Goal: Transaction & Acquisition: Purchase product/service

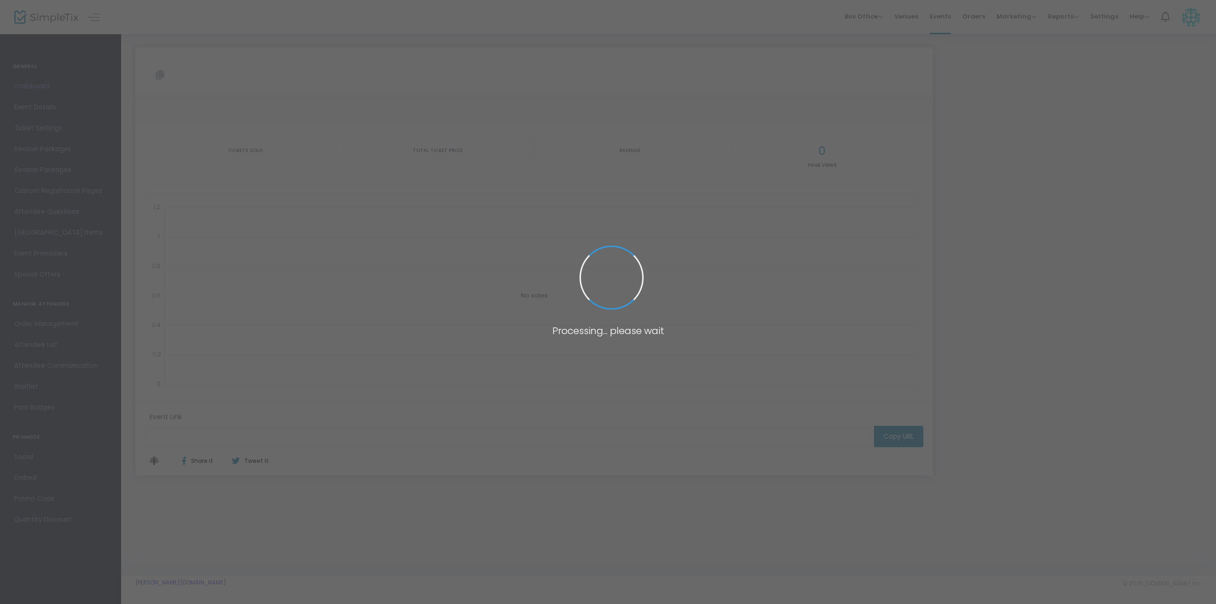
type input "https://www.simpletix.com/e/18th-annual-rydell-car-bike-show-tickets-167137"
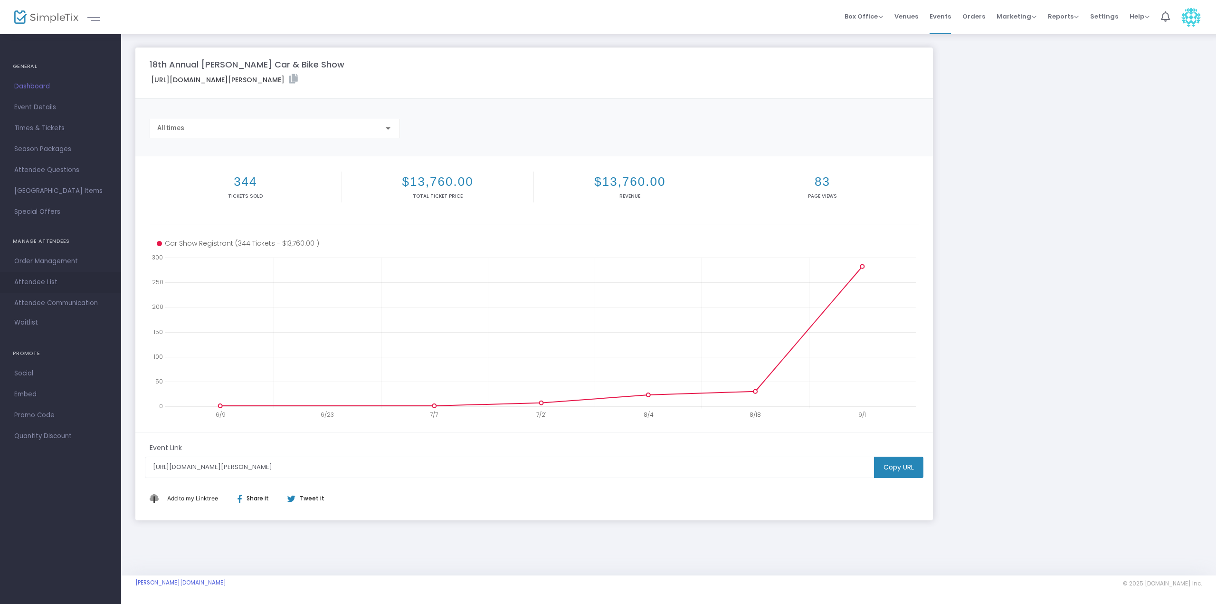
click at [36, 285] on span "Attendee List" at bounding box center [60, 282] width 93 height 12
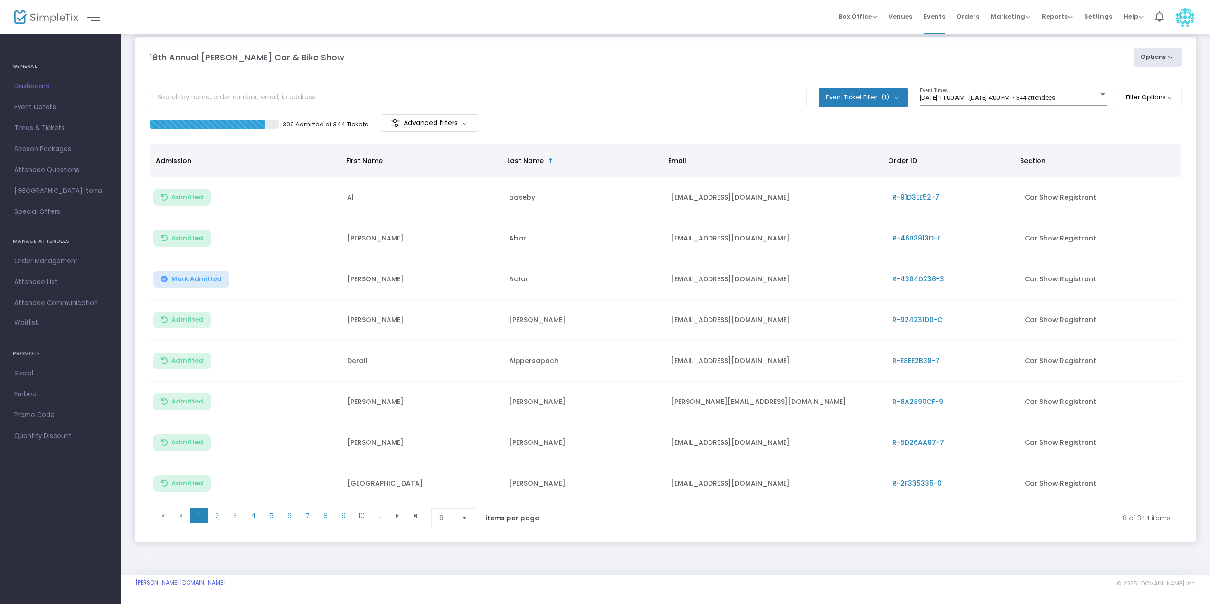
scroll to position [14, 0]
click at [29, 283] on span "Attendee List" at bounding box center [60, 282] width 93 height 12
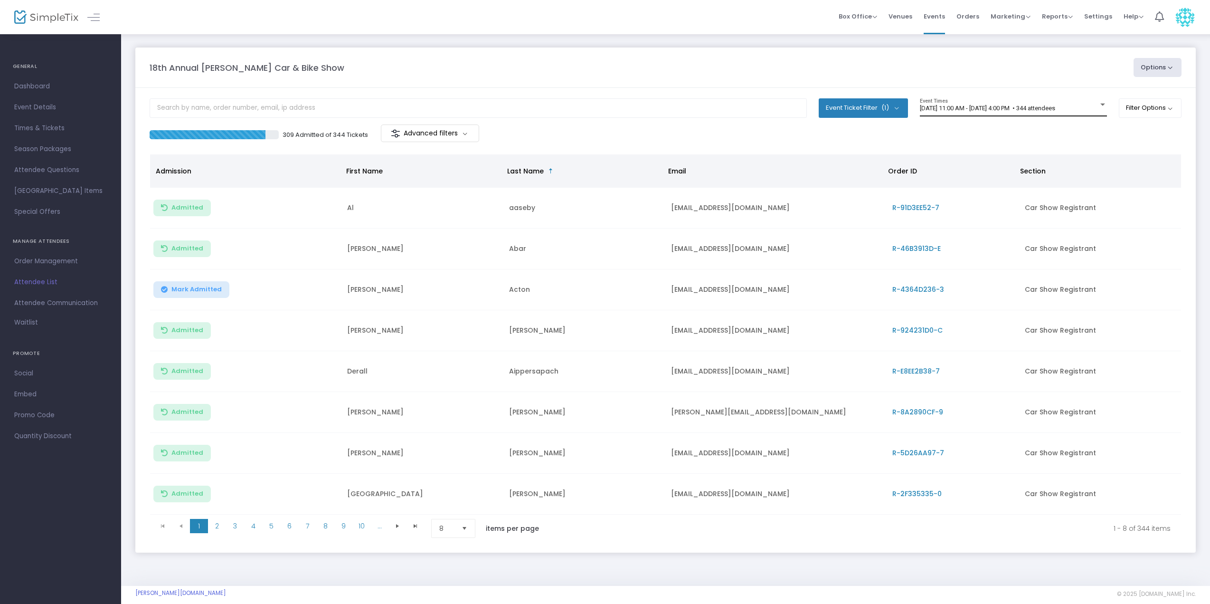
click at [1100, 105] on div at bounding box center [1102, 105] width 5 height 2
click at [652, 61] on div at bounding box center [605, 302] width 1210 height 604
click at [43, 104] on span "Event Details" at bounding box center [60, 107] width 93 height 12
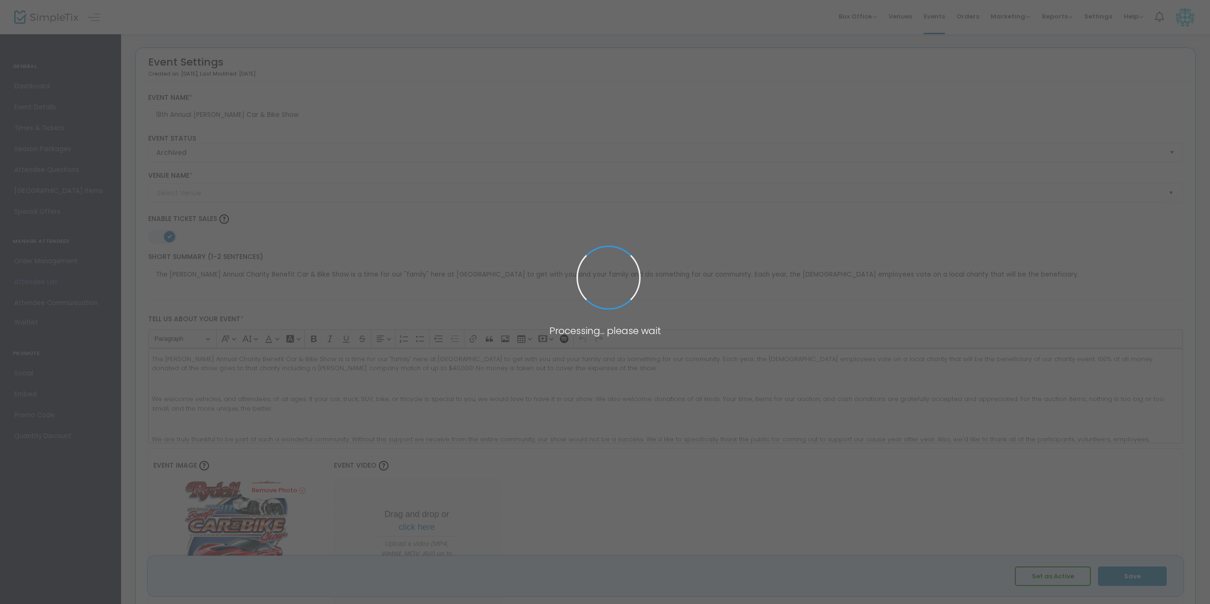
type input "Rydell Chevrolet Buick GMC Cadillac"
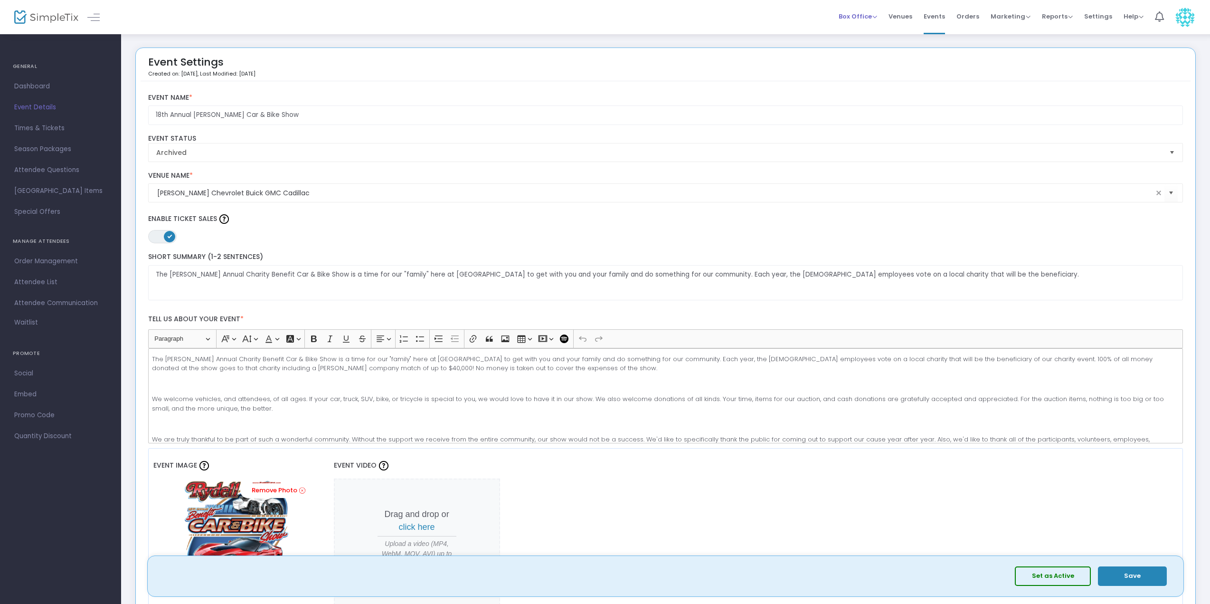
click at [868, 18] on span "Box Office" at bounding box center [858, 16] width 38 height 9
click at [942, 13] on span "Events" at bounding box center [934, 16] width 21 height 24
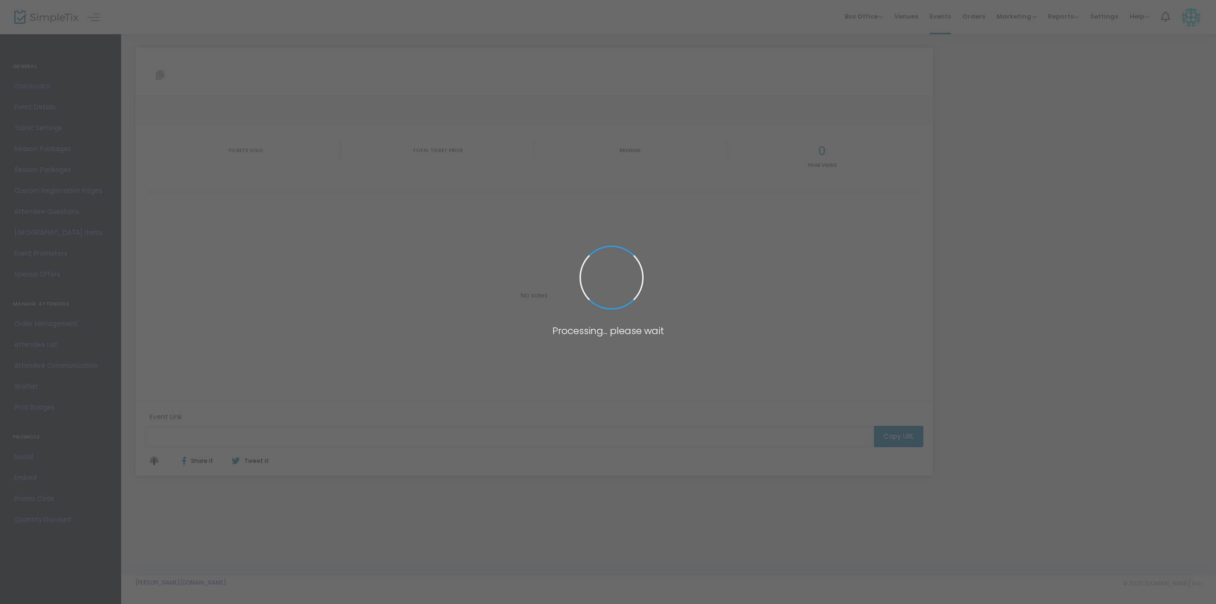
type input "[URL][DOMAIN_NAME][PERSON_NAME]"
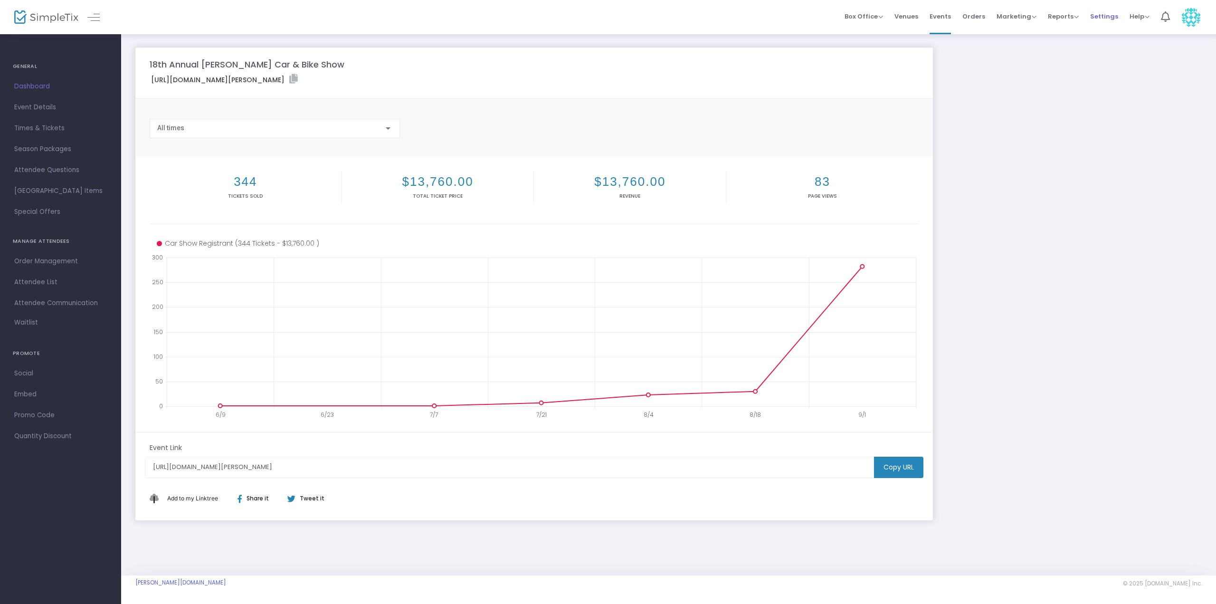
click at [1099, 18] on span "Settings" at bounding box center [1104, 16] width 28 height 24
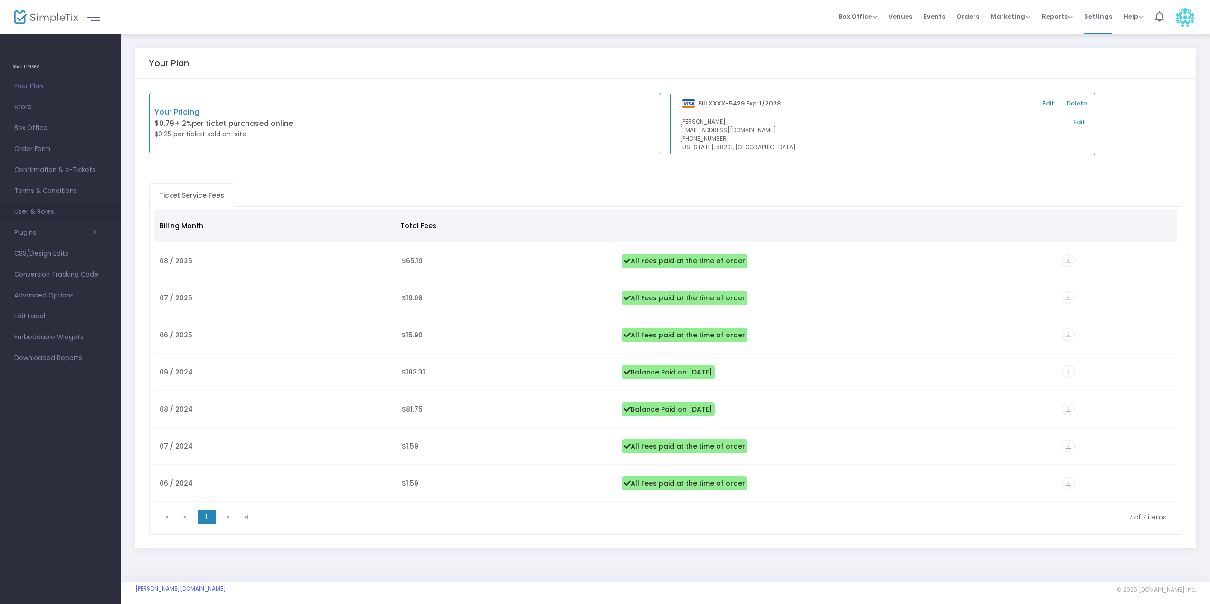
click at [41, 206] on span "User & Roles" at bounding box center [60, 212] width 93 height 12
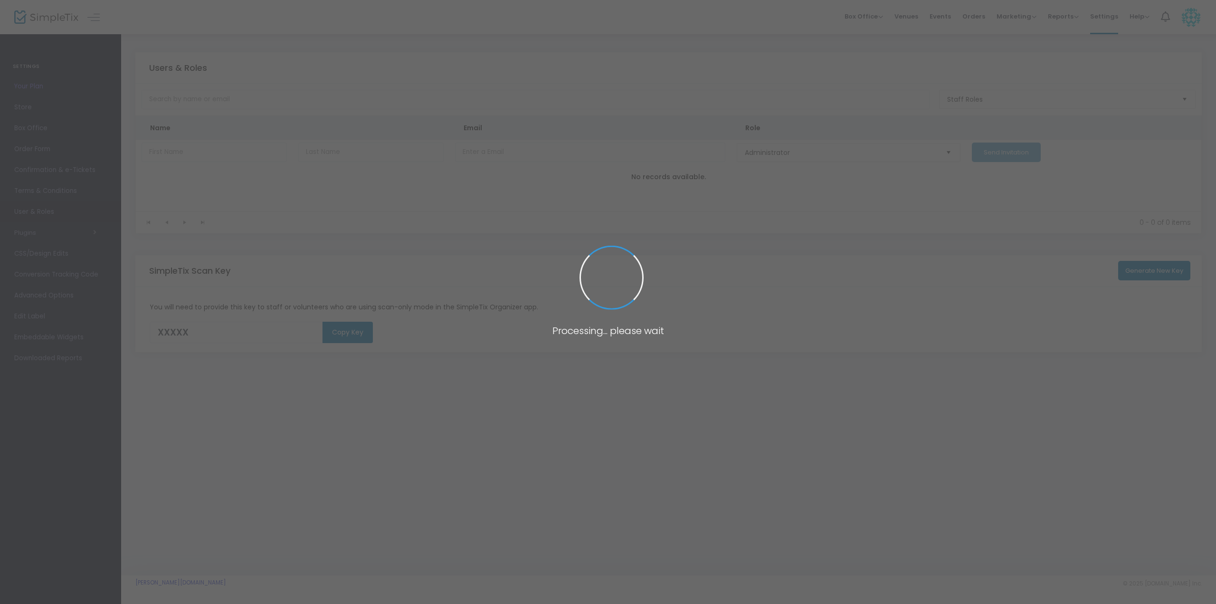
type input "4FJ34"
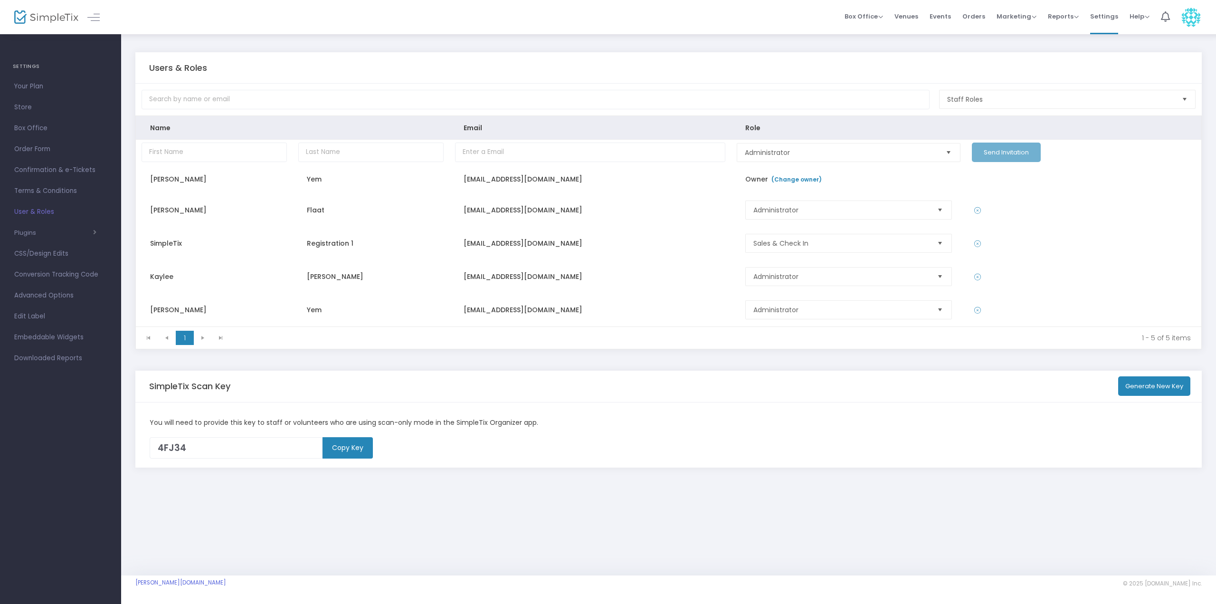
click at [1184, 19] on img at bounding box center [1190, 17] width 19 height 19
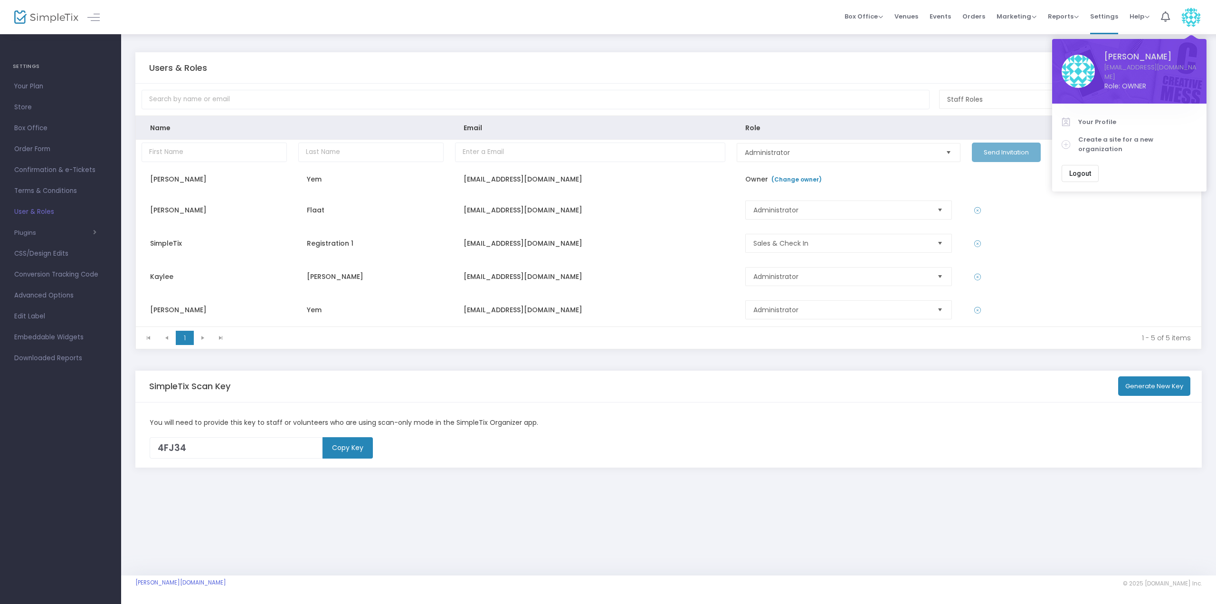
click at [1074, 170] on span "Logout" at bounding box center [1080, 174] width 22 height 8
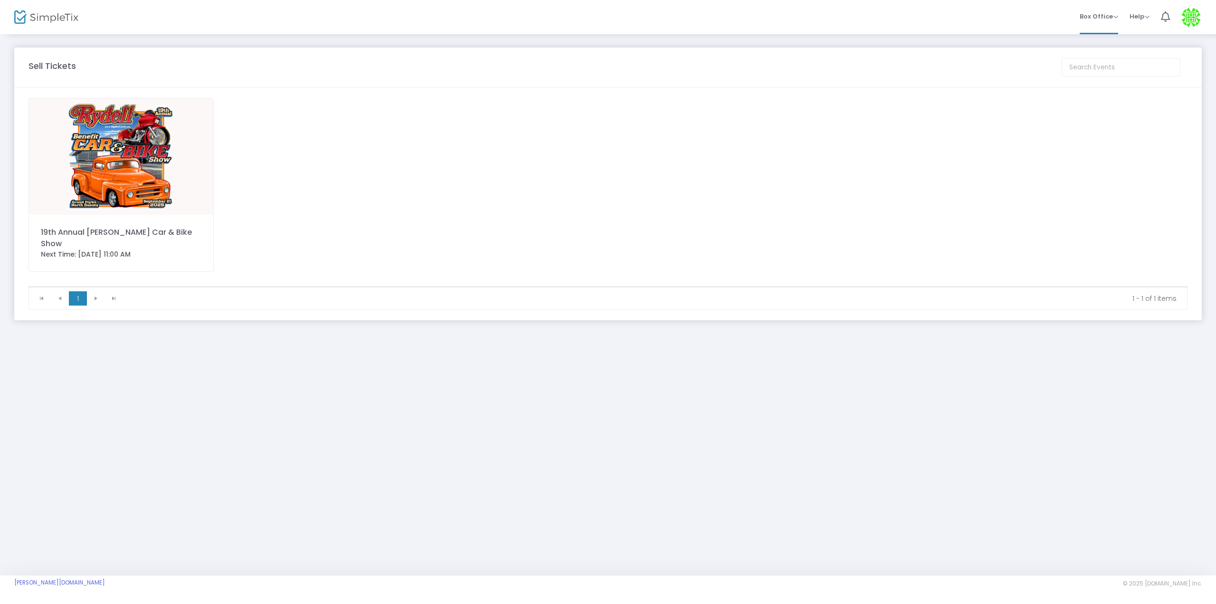
click at [364, 234] on div "19th Annual Rydell Car & Bike Show Next Time: 9/21/2025 11:00 AM" at bounding box center [608, 192] width 1168 height 188
click at [167, 146] on img at bounding box center [121, 156] width 184 height 116
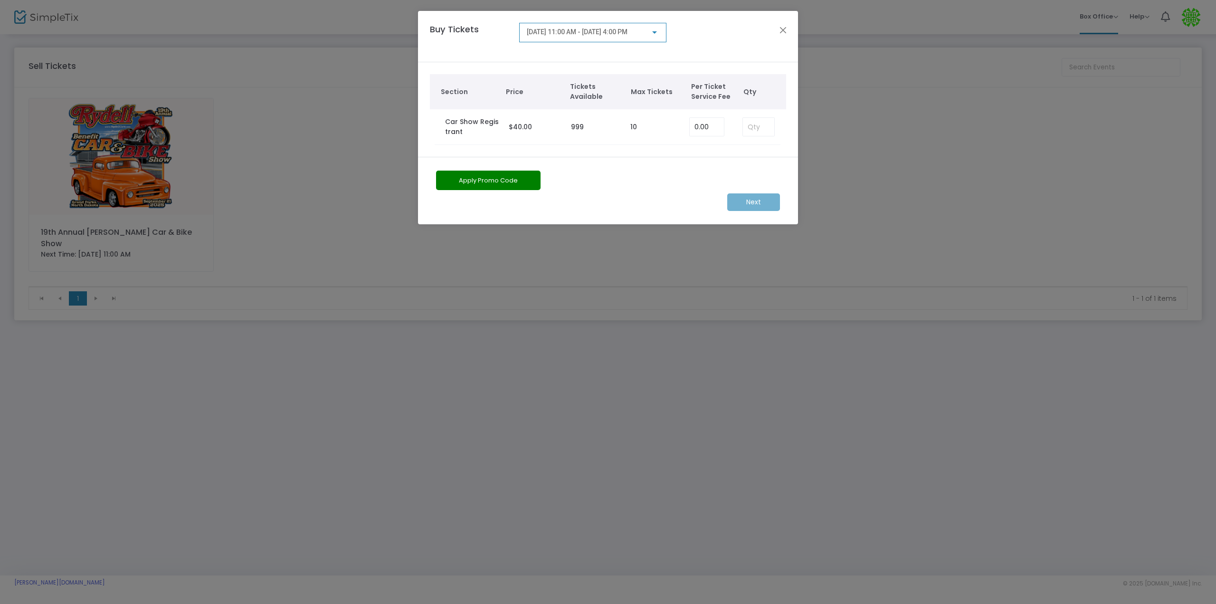
click at [656, 37] on div "9/21/2025 @ 11:00 AM - 9/21/2025 @ 4:00 PM" at bounding box center [593, 30] width 132 height 18
click at [655, 35] on div at bounding box center [608, 302] width 1216 height 604
click at [783, 28] on button "Close" at bounding box center [783, 30] width 12 height 12
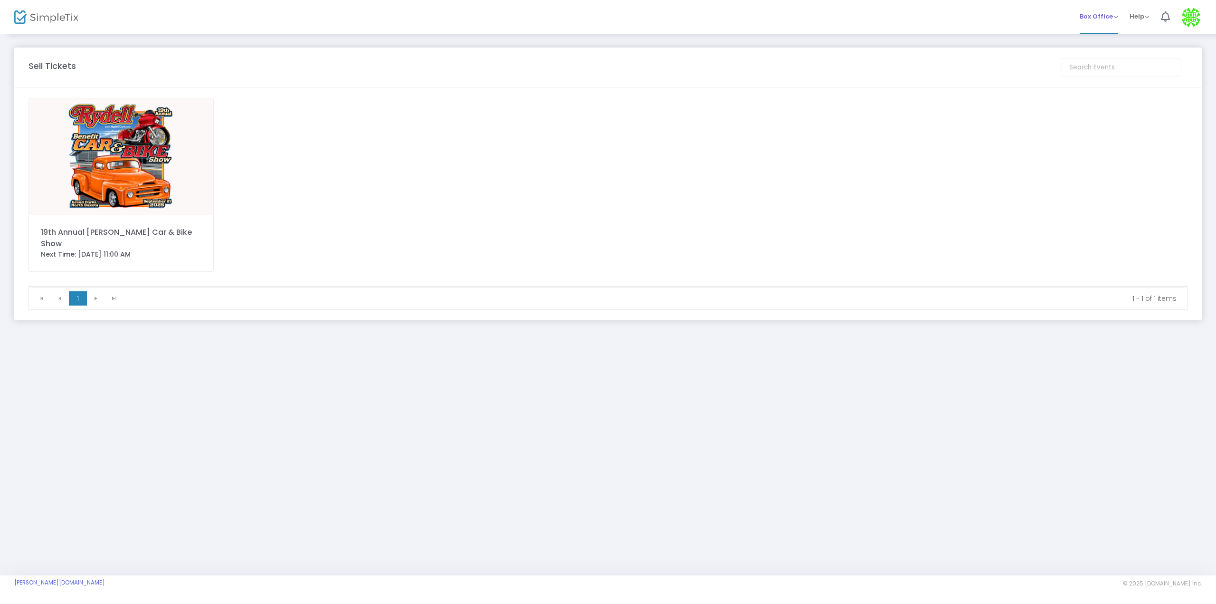
click at [1115, 20] on span "Box Office" at bounding box center [1098, 16] width 38 height 9
click at [1068, 100] on div "19th Annual Rydell Car & Bike Show Next Time: 9/21/2025 11:00 AM" at bounding box center [608, 192] width 1168 height 188
click at [39, 13] on img at bounding box center [46, 17] width 64 height 14
click at [627, 178] on div "19th Annual Rydell Car & Bike Show Next Time: 9/21/2025 11:00 AM" at bounding box center [608, 192] width 1168 height 188
click at [1114, 19] on span "Box Office" at bounding box center [1098, 16] width 38 height 9
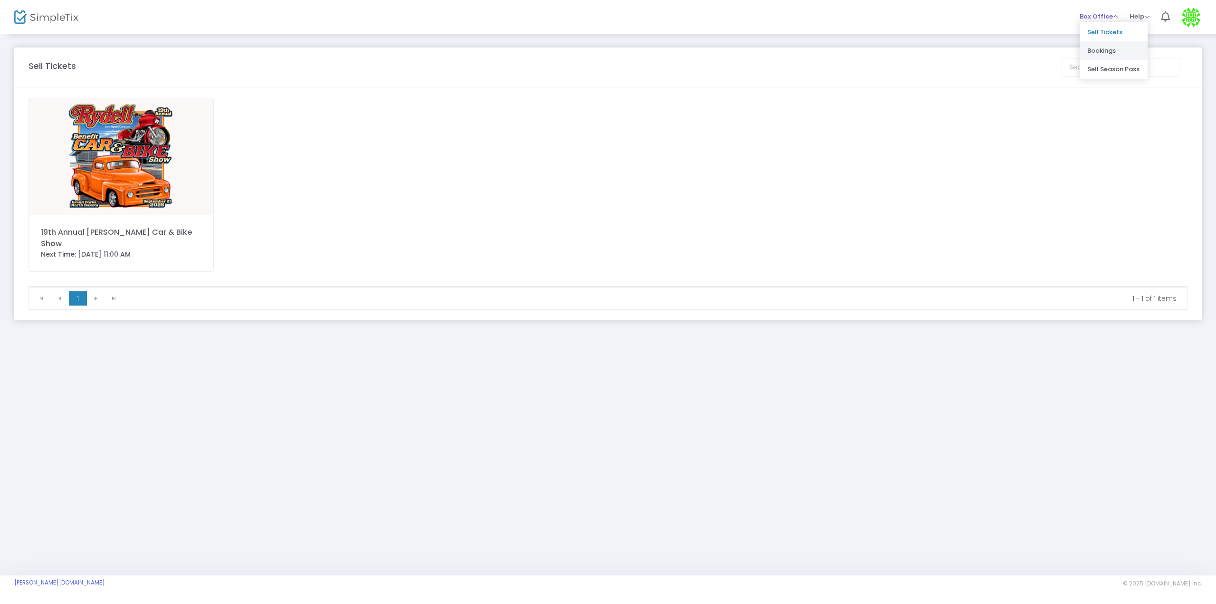
click at [1089, 50] on li "Bookings" at bounding box center [1113, 50] width 68 height 19
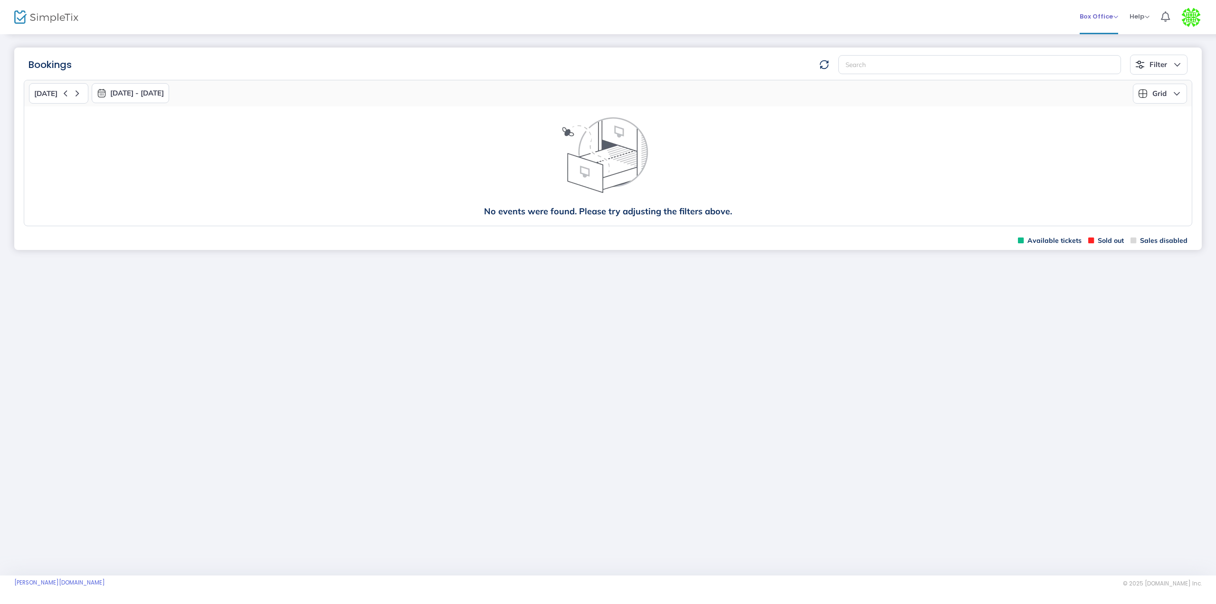
click at [1094, 15] on span "Box Office" at bounding box center [1098, 16] width 38 height 9
click at [1095, 34] on li "Sell Tickets" at bounding box center [1113, 32] width 68 height 19
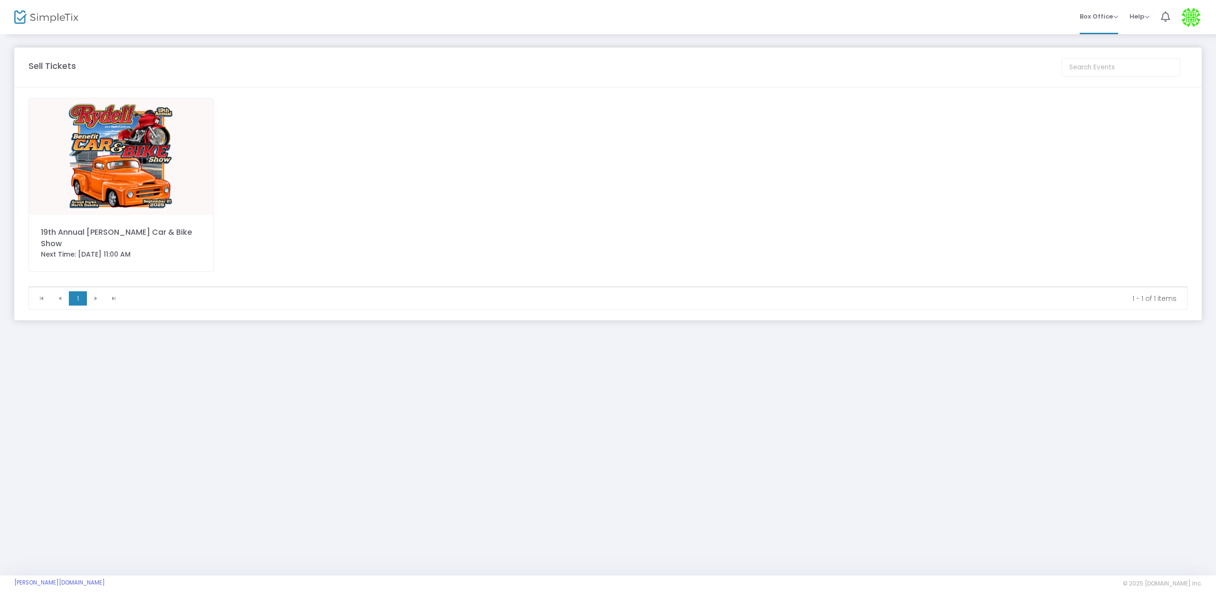
click at [163, 158] on img at bounding box center [121, 156] width 184 height 116
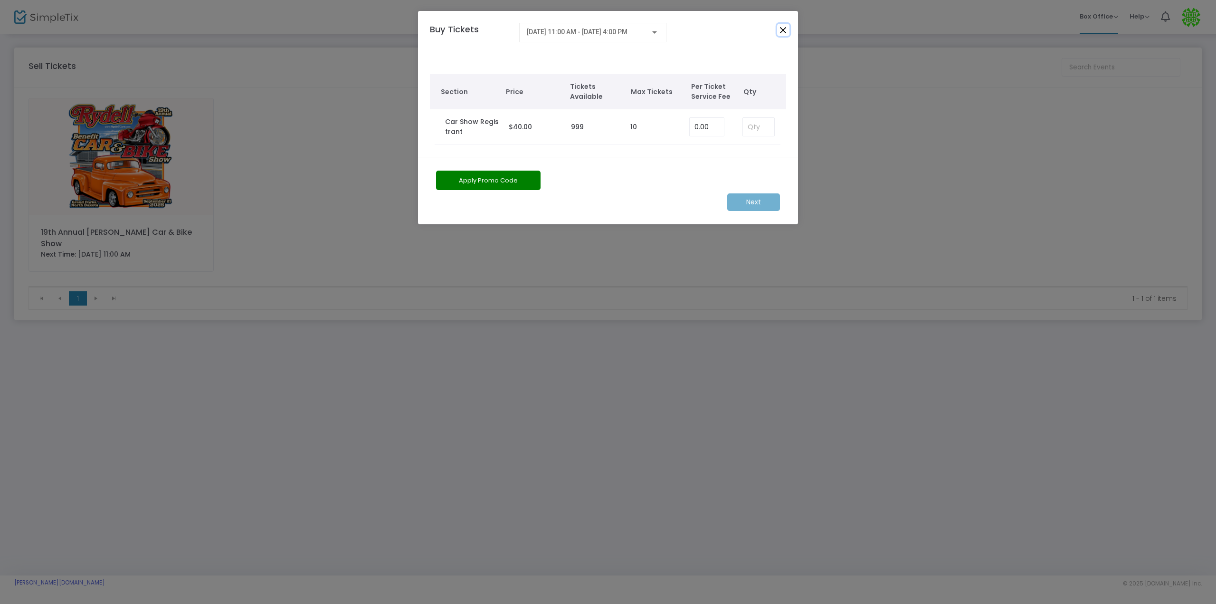
click at [781, 28] on button "Close" at bounding box center [783, 30] width 12 height 12
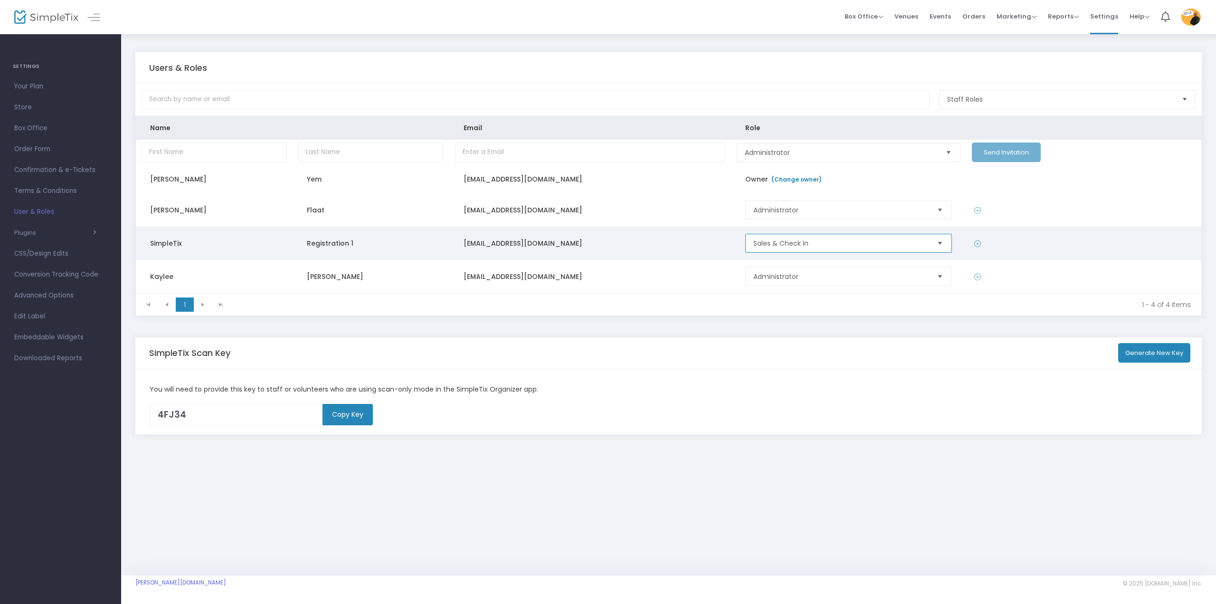
click at [878, 240] on span "Sales & Check In" at bounding box center [840, 242] width 175 height 9
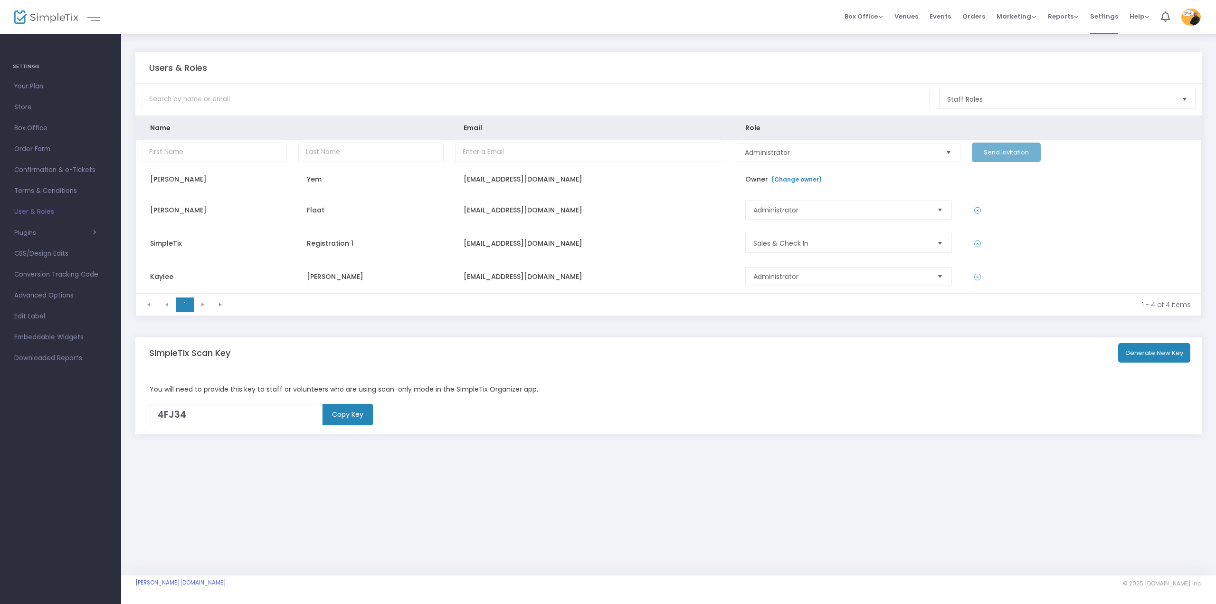
click at [31, 208] on span "User & Roles" at bounding box center [60, 212] width 93 height 12
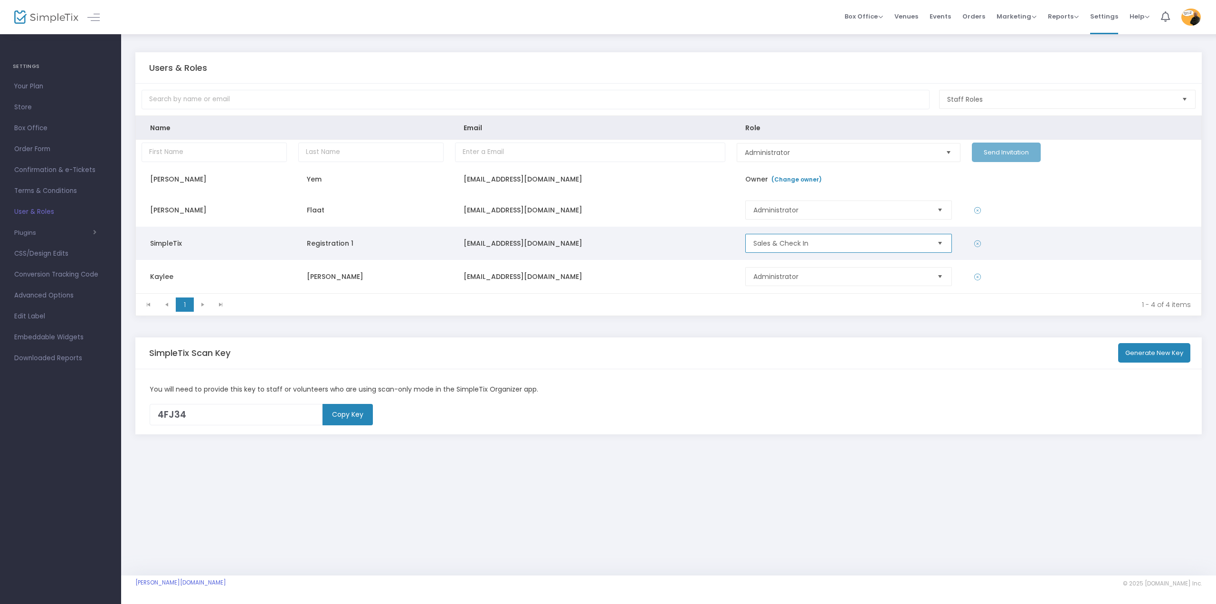
click at [811, 239] on span "Sales & Check In" at bounding box center [840, 242] width 175 height 9
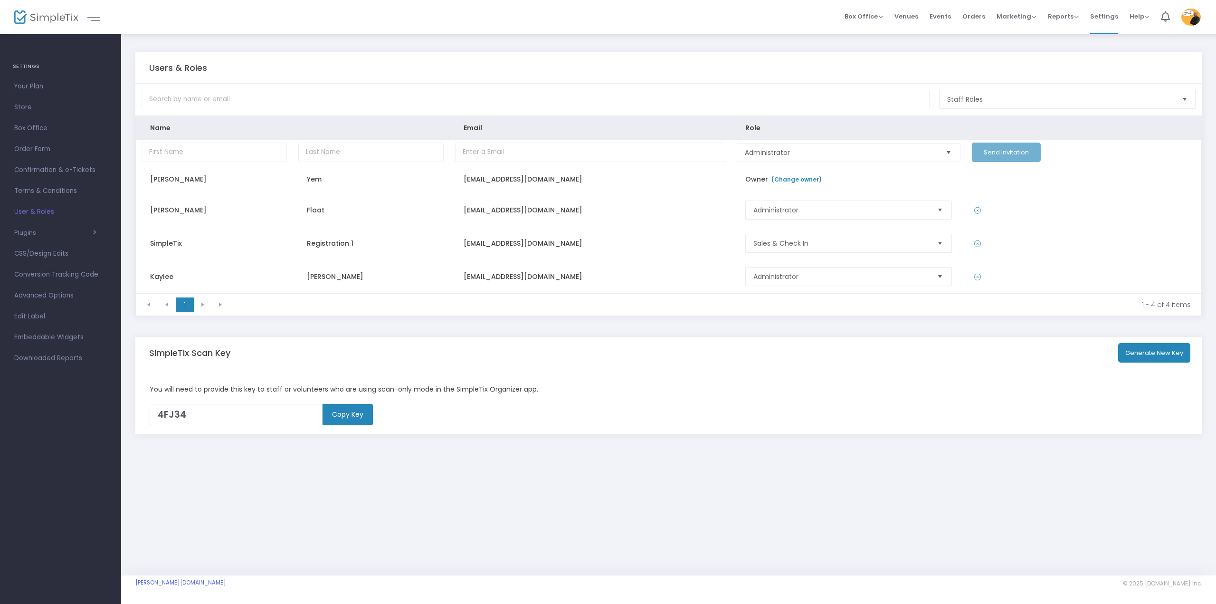
click at [736, 327] on div "Users & Roles Staff Roles Name Email Role Administrator Send Invitation Mike Ye…" at bounding box center [668, 192] width 1066 height 280
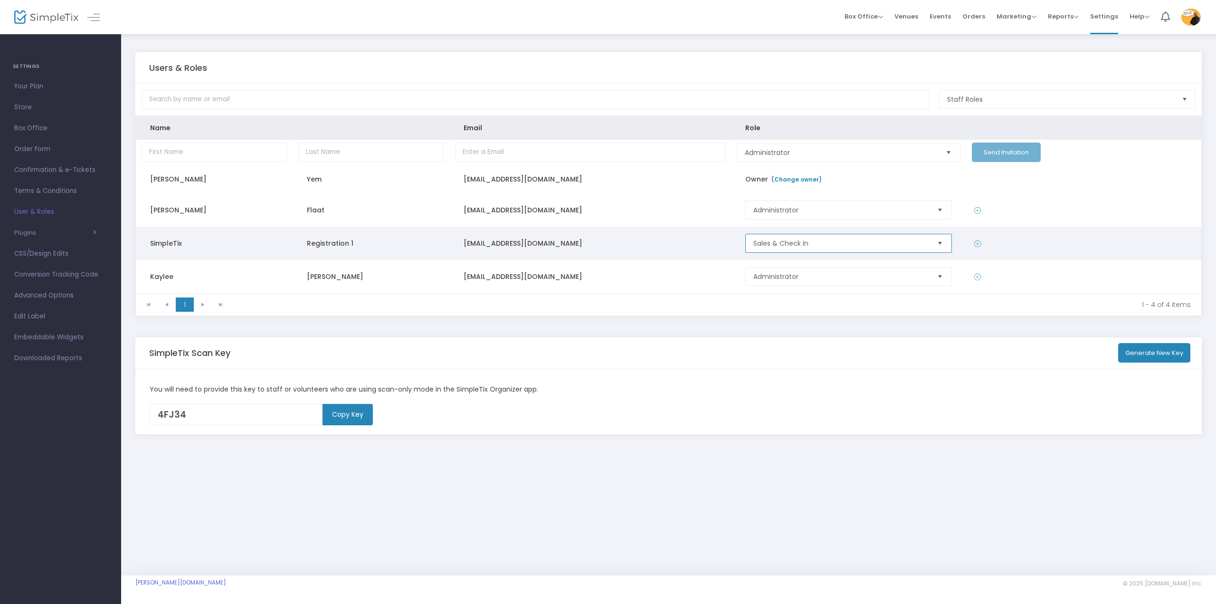
click at [803, 241] on span "Sales & Check In" at bounding box center [840, 242] width 175 height 9
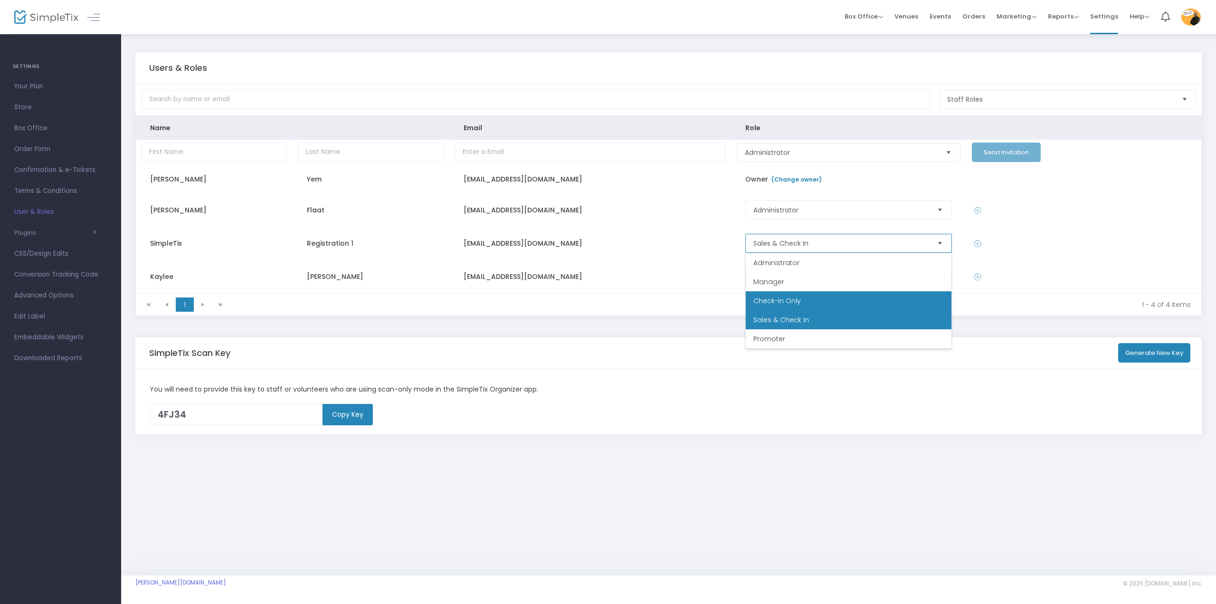
click at [798, 300] on span "Check-in Only" at bounding box center [776, 300] width 47 height 9
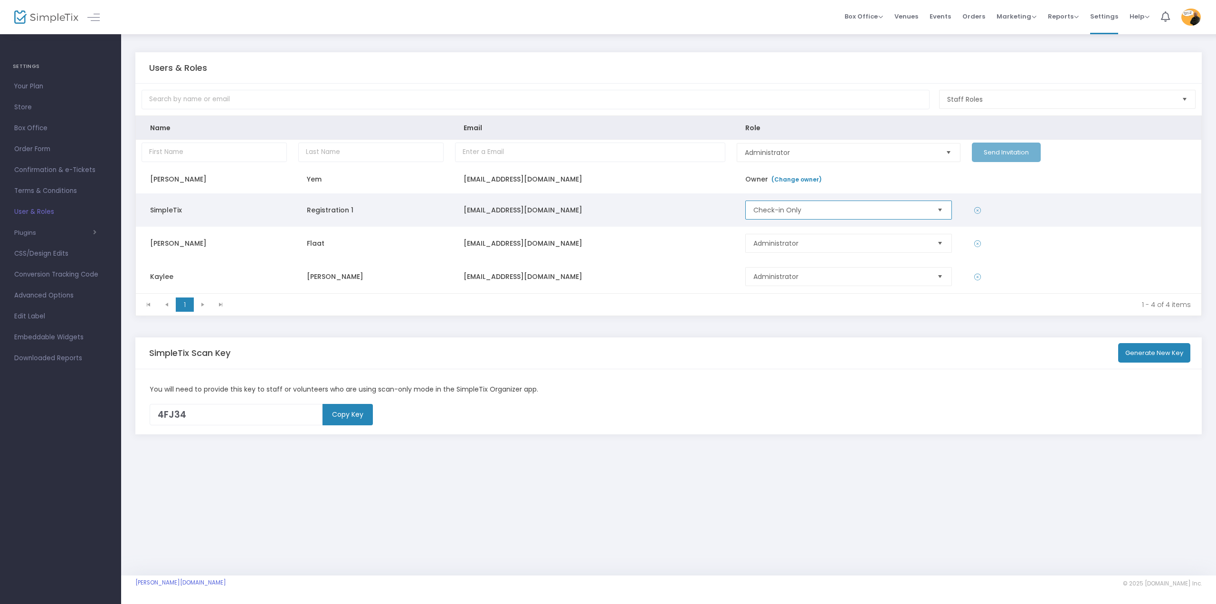
click at [904, 215] on span "Check-in Only" at bounding box center [840, 209] width 175 height 9
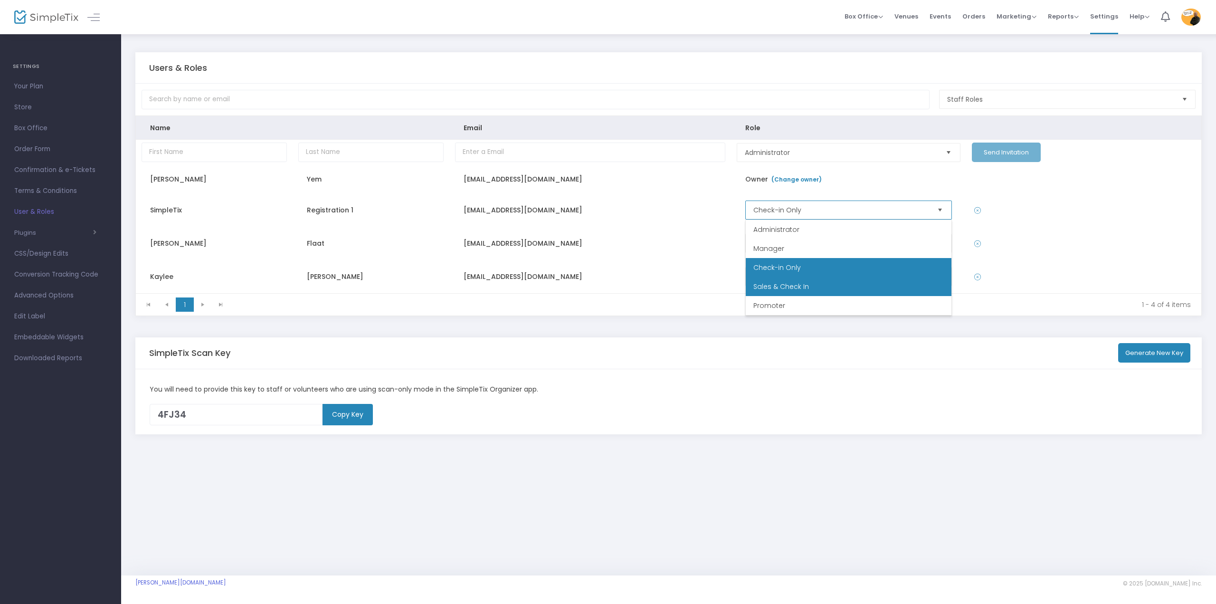
click at [844, 281] on li "Sales & Check In" at bounding box center [849, 286] width 206 height 19
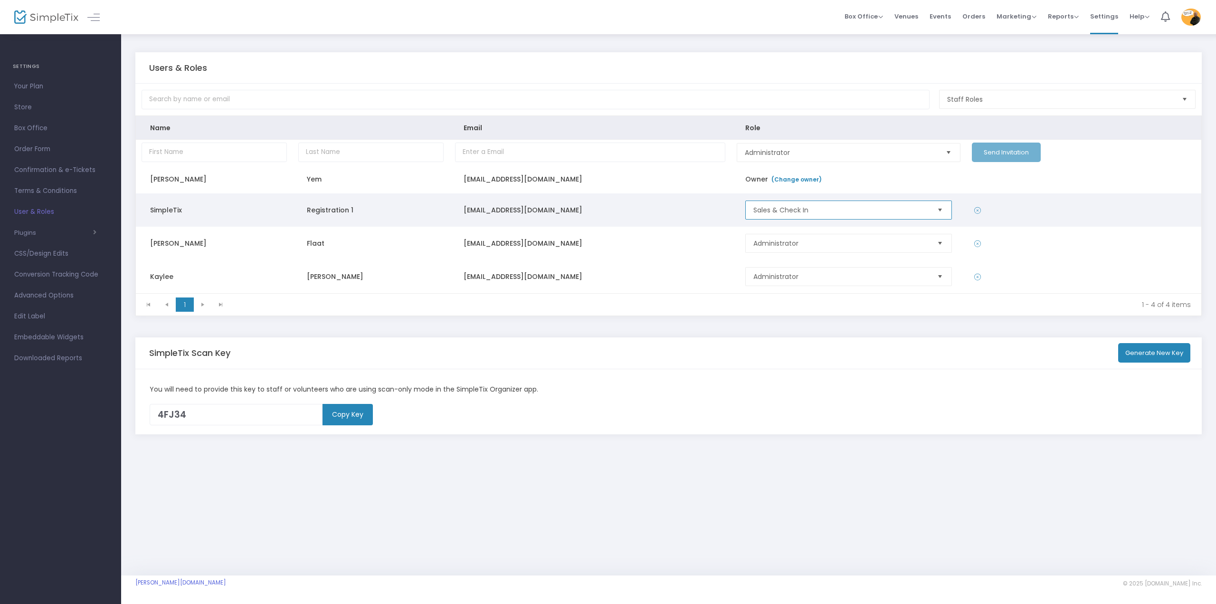
click at [803, 206] on span "Sales & Check In" at bounding box center [840, 209] width 175 height 9
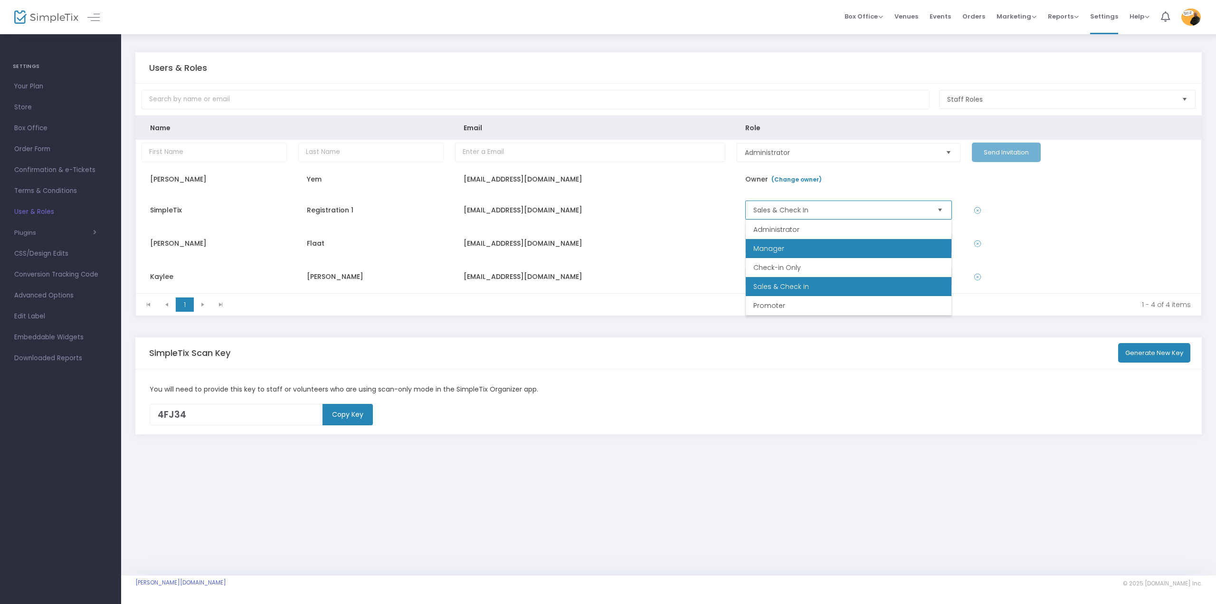
click at [795, 250] on li "Manager" at bounding box center [849, 248] width 206 height 19
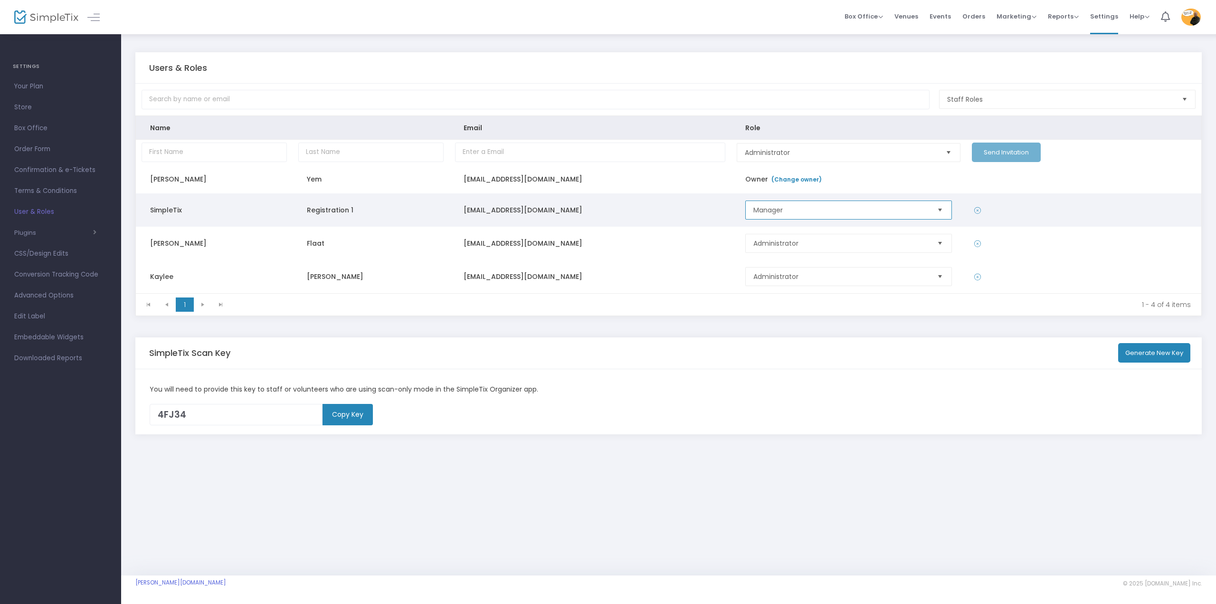
click at [809, 208] on span "Manager" at bounding box center [840, 209] width 175 height 9
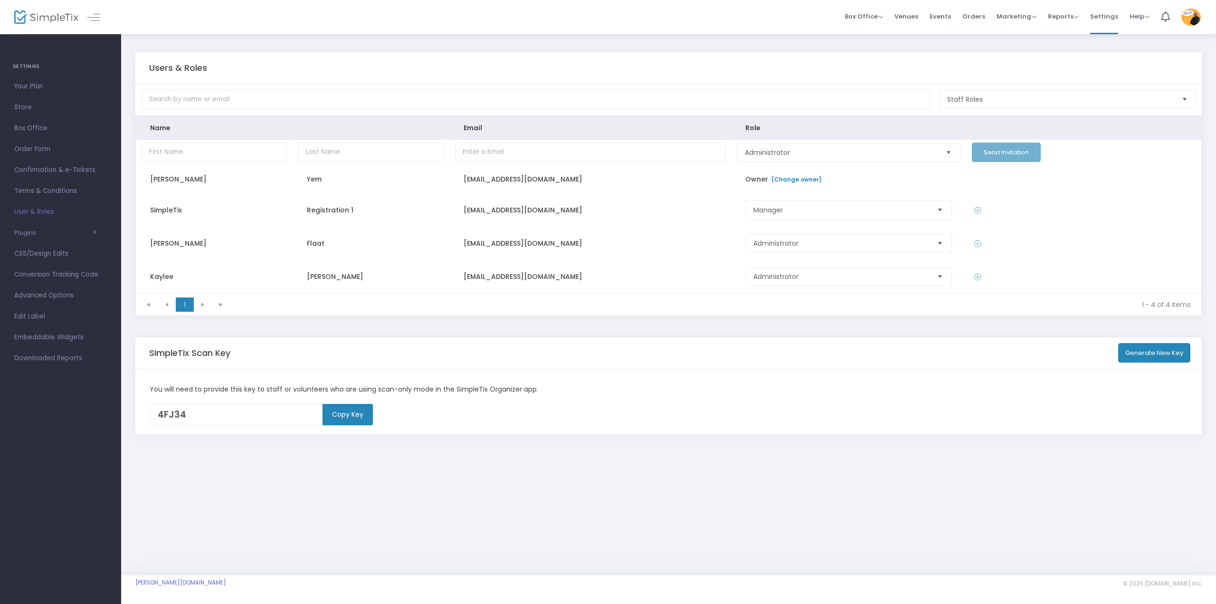
click at [688, 342] on div "SimpleTix Scan Key Generate New Key" at bounding box center [668, 352] width 1039 height 31
click at [1024, 102] on span "Staff Roles" at bounding box center [1060, 98] width 227 height 9
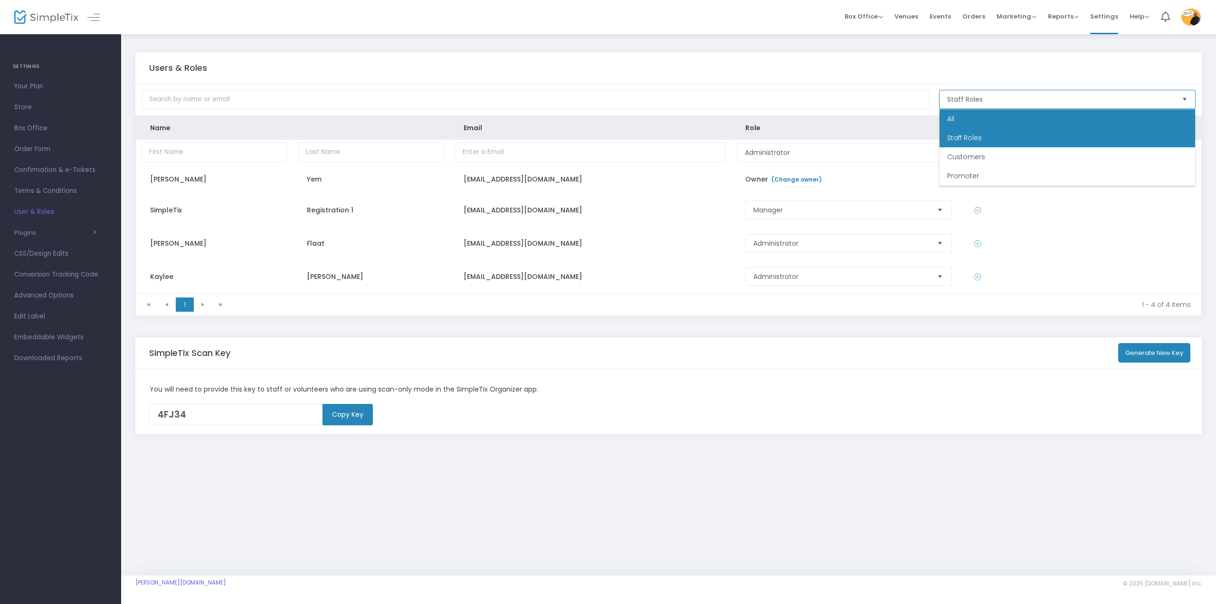
click at [1017, 111] on li "All" at bounding box center [1066, 118] width 255 height 19
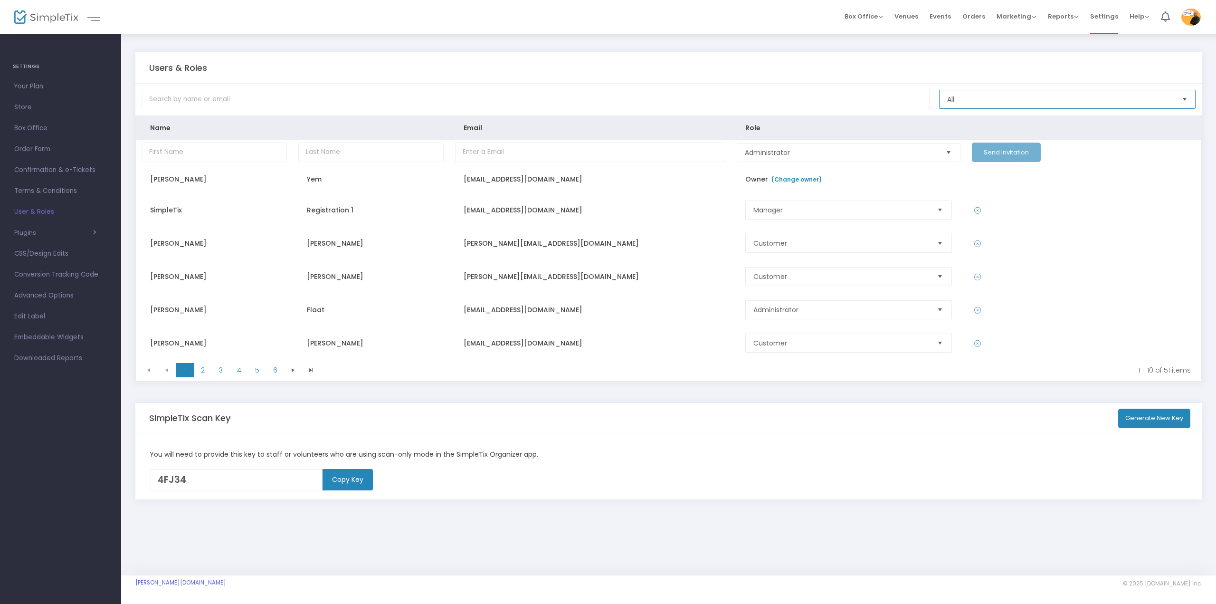
click at [1030, 100] on span "All" at bounding box center [1060, 98] width 227 height 9
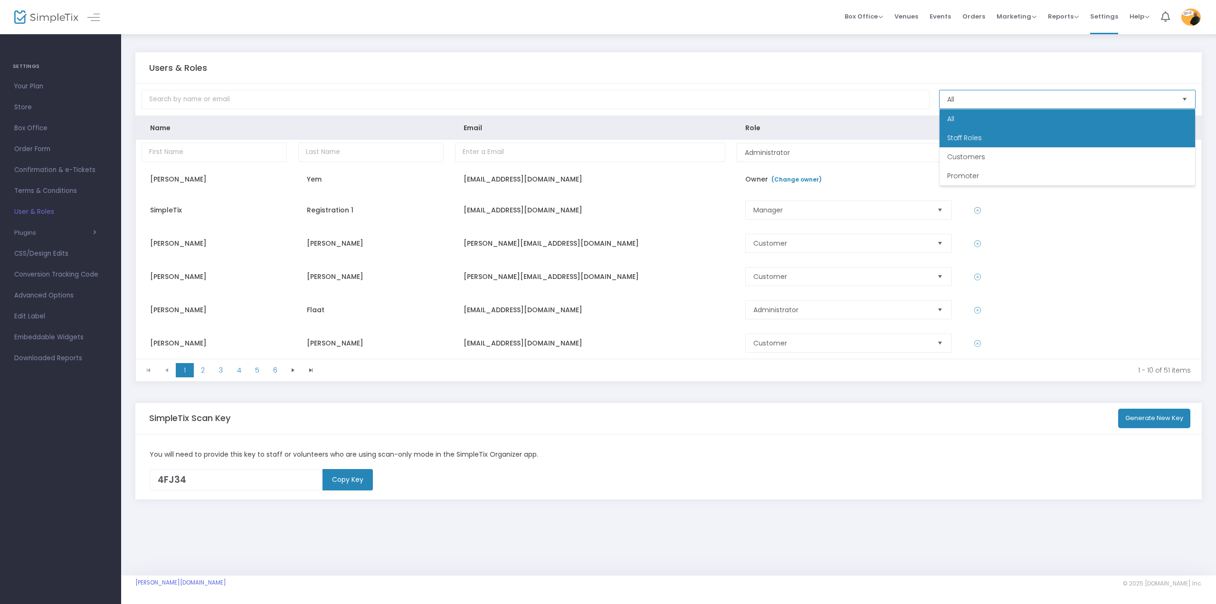
click at [997, 141] on li "Staff Roles" at bounding box center [1066, 137] width 255 height 19
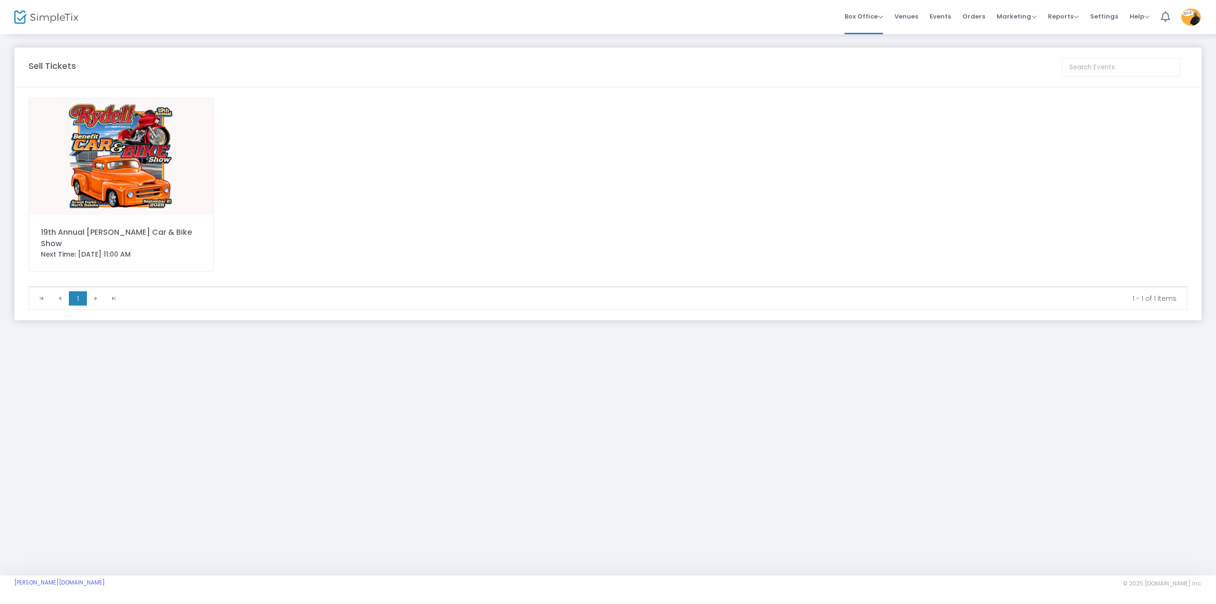
click at [1183, 17] on img at bounding box center [1190, 17] width 19 height 17
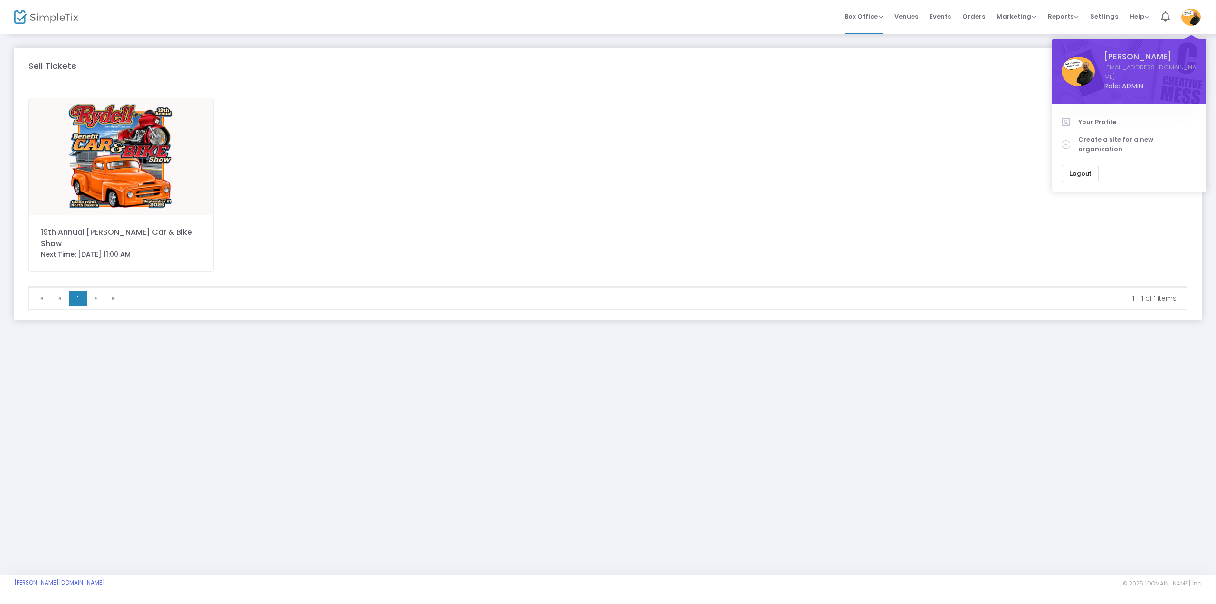
click at [1058, 151] on div "Section Your Profile Create a site for a new organization Logout" at bounding box center [1129, 148] width 154 height 88
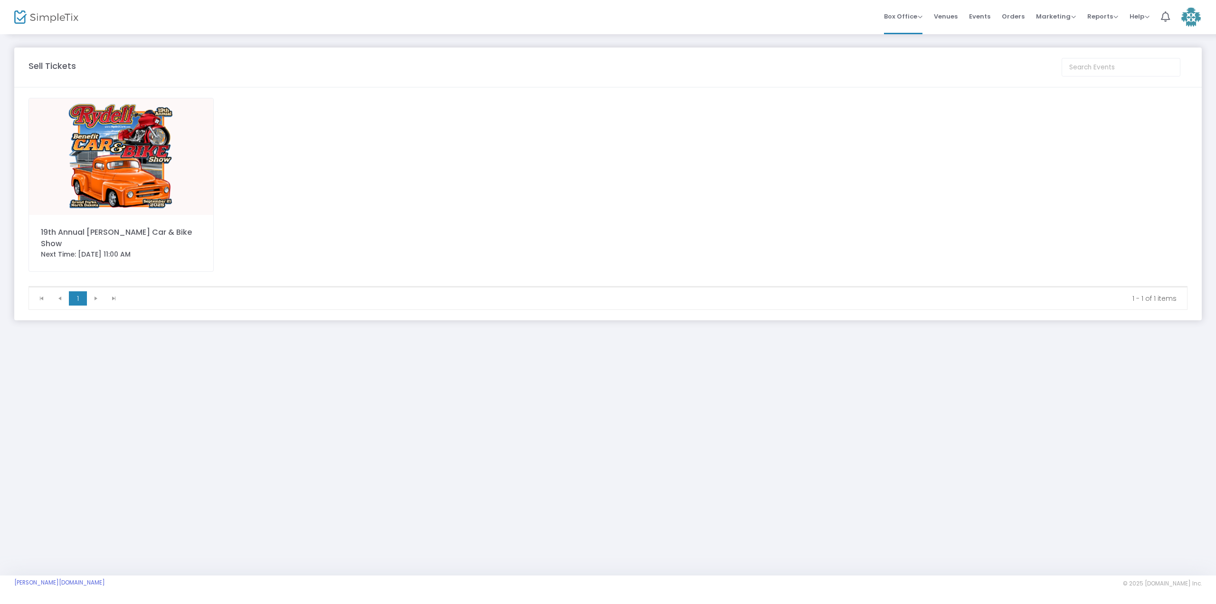
click at [146, 204] on img at bounding box center [121, 156] width 184 height 116
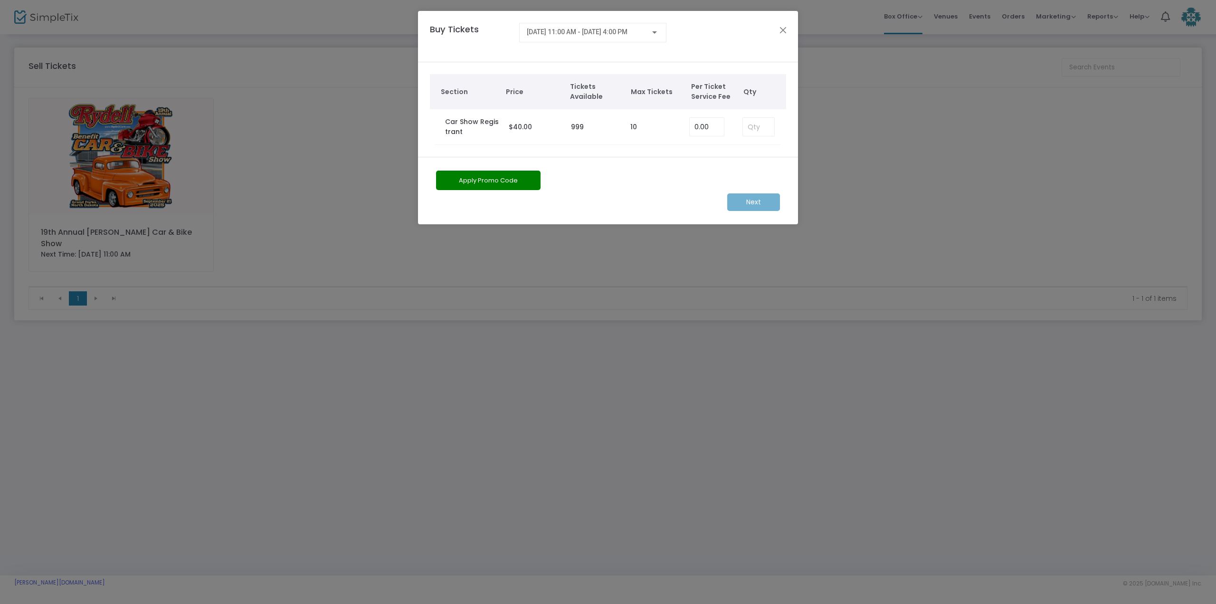
click at [789, 27] on div "Buy Tickets 9/21/2025 @ 11:00 AM - 9/21/2025 @ 4:00 PM" at bounding box center [608, 36] width 380 height 51
click at [781, 31] on button "Close" at bounding box center [783, 30] width 12 height 12
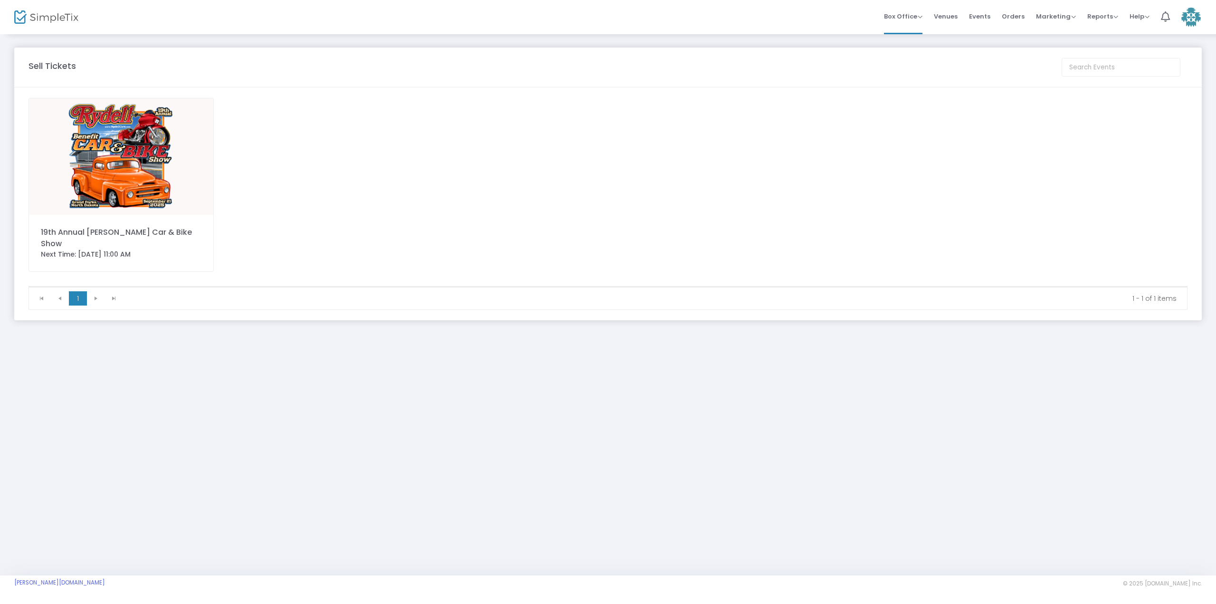
click at [150, 165] on img at bounding box center [121, 156] width 184 height 116
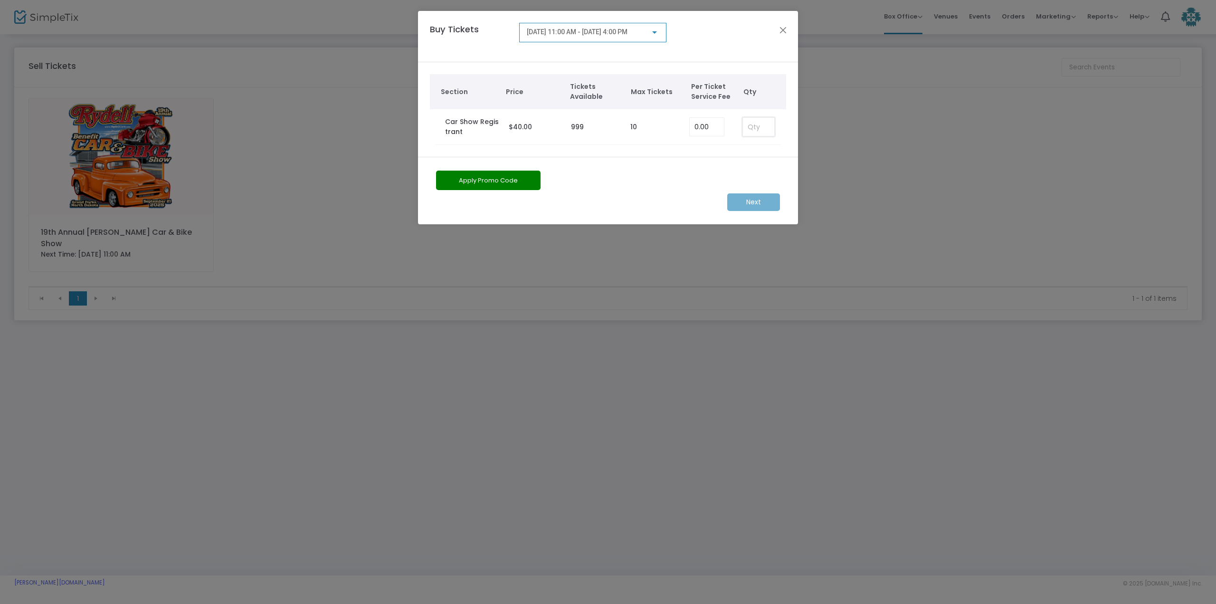
click at [765, 127] on input at bounding box center [758, 127] width 31 height 18
type input "1"
click at [740, 201] on m-button "Next" at bounding box center [753, 202] width 53 height 18
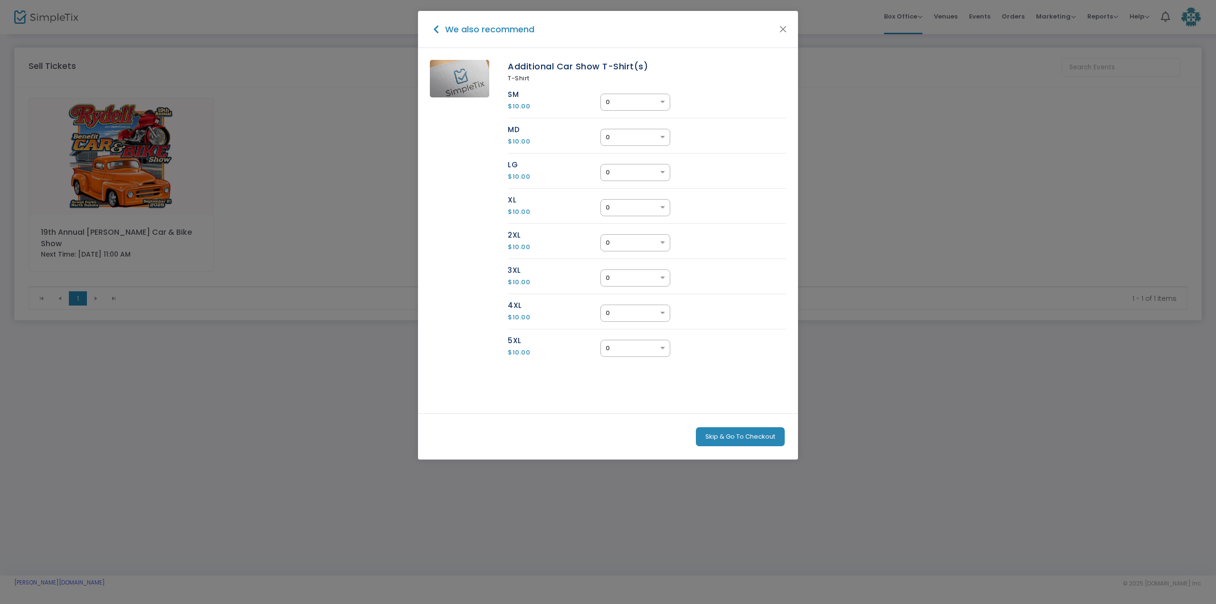
click at [651, 142] on div at bounding box center [635, 136] width 69 height 9
click at [620, 170] on div "1" at bounding box center [635, 172] width 69 height 17
click at [740, 437] on button "Next" at bounding box center [754, 436] width 61 height 19
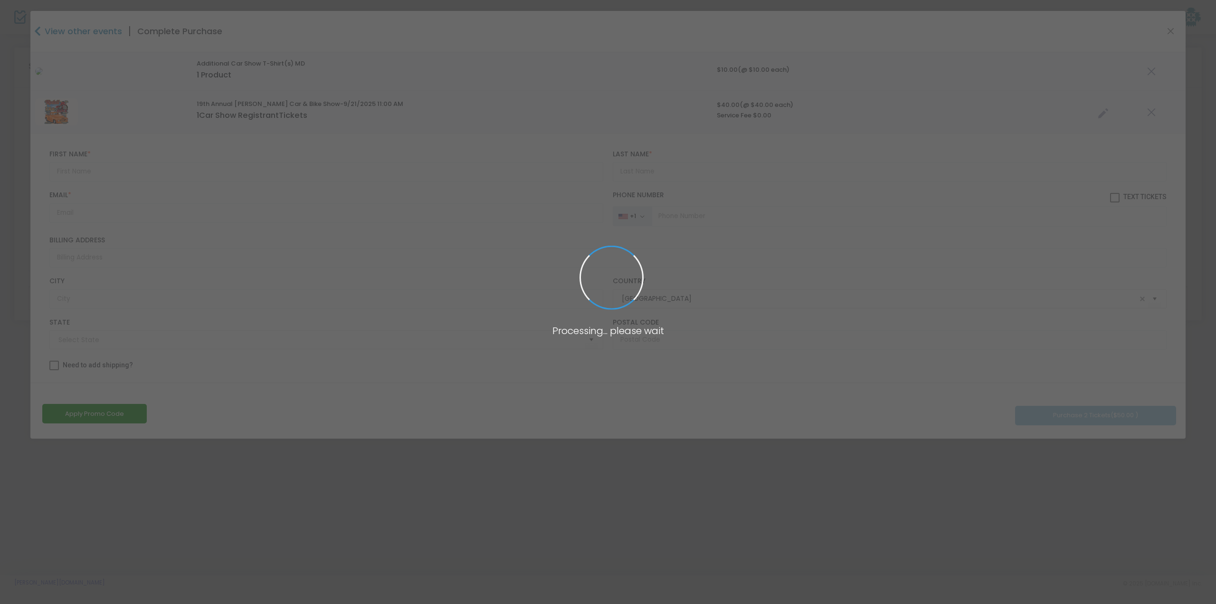
type input "North Dakota"
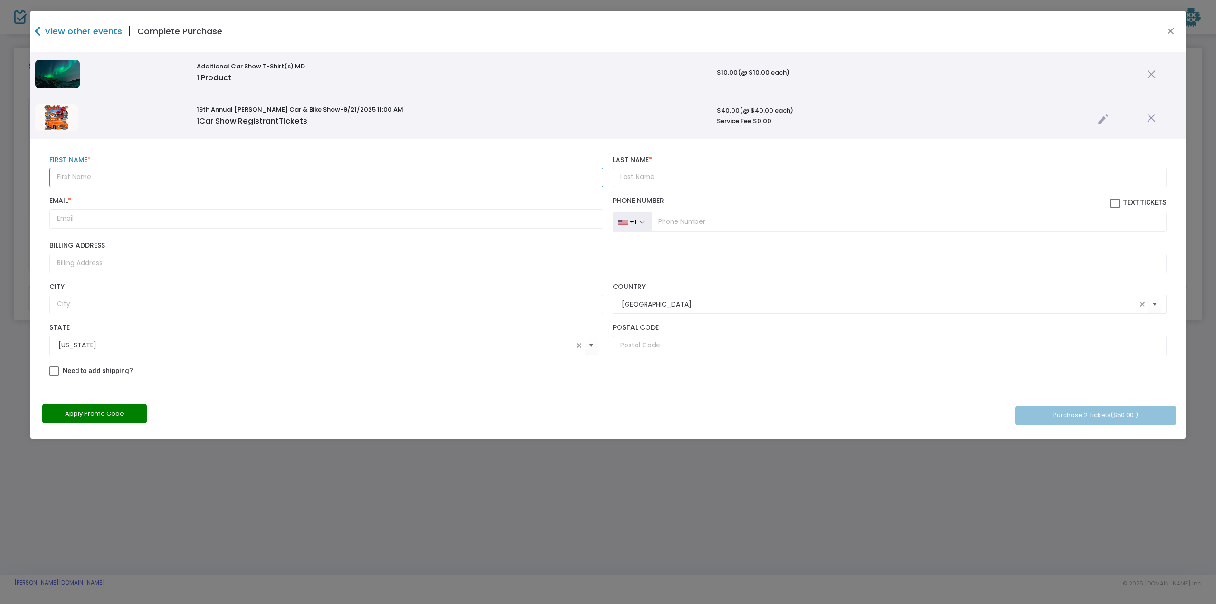
click at [163, 178] on input "text" at bounding box center [326, 177] width 554 height 19
type input "Mike"
type input "Yem"
type input "rithy.yem@gmail.com"
click at [219, 241] on div "Billing Address" at bounding box center [608, 256] width 1126 height 41
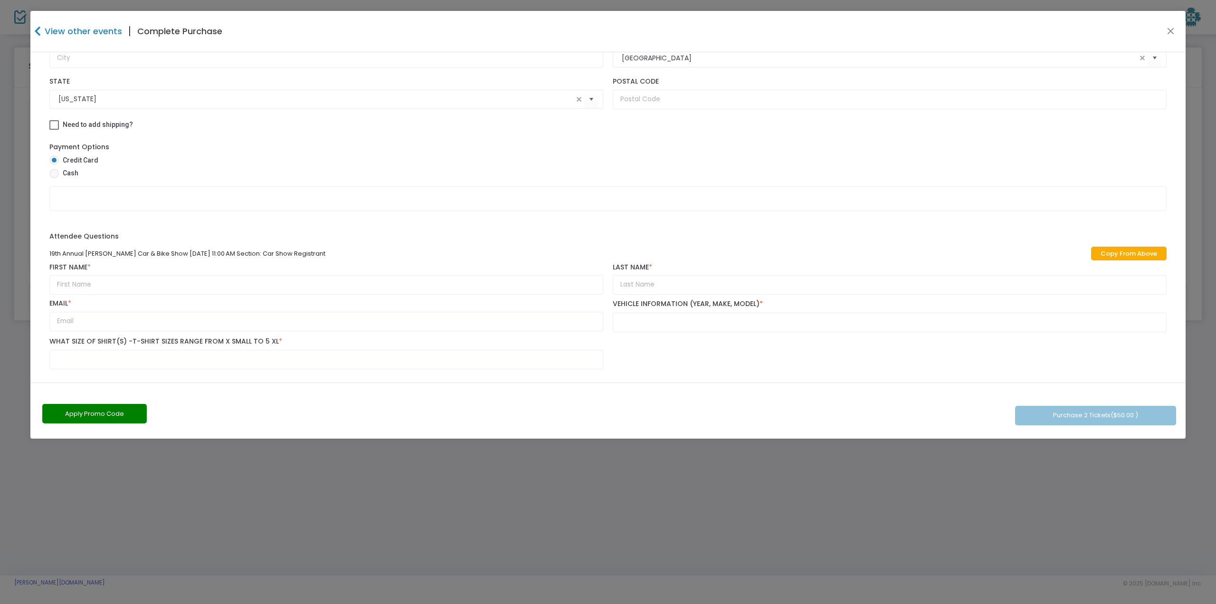
scroll to position [249, 0]
click at [1126, 254] on link "Copy From Above" at bounding box center [1129, 250] width 76 height 14
type input "Mike"
type input "Yem"
type input "rithy.yem@gmail.com"
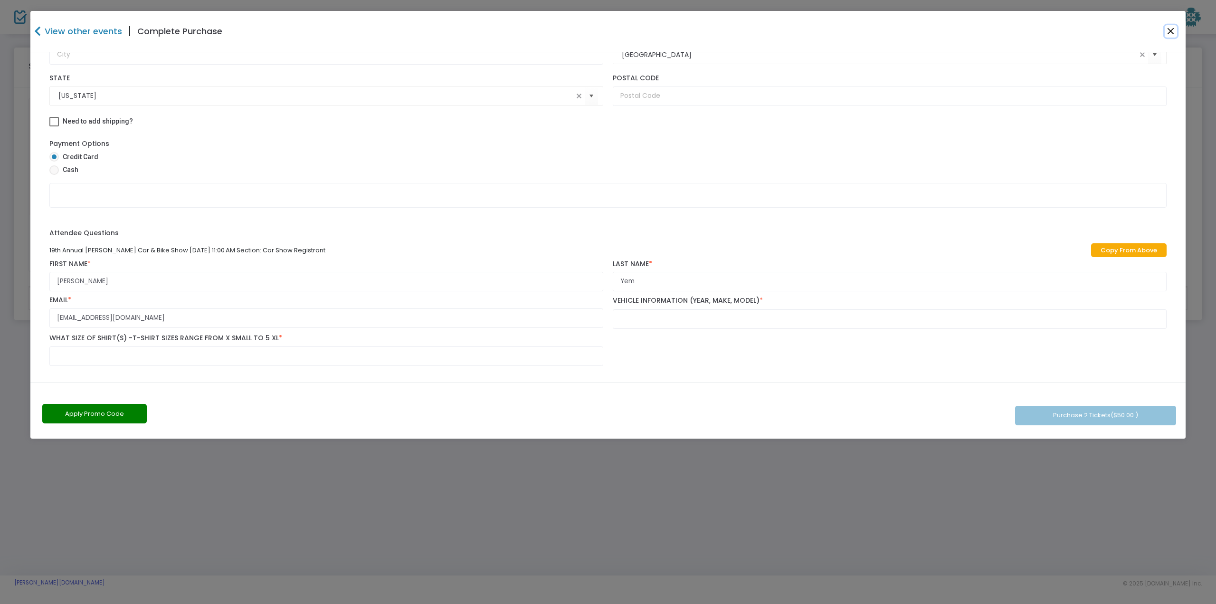
click at [1166, 31] on button "Close" at bounding box center [1170, 31] width 12 height 12
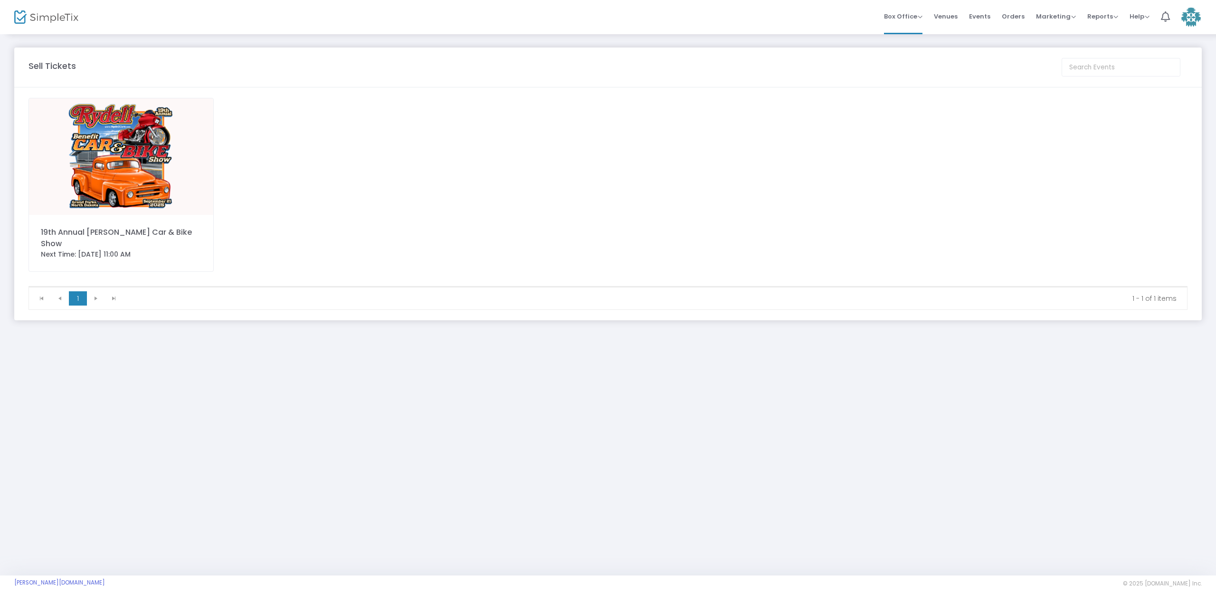
click at [375, 195] on div "19th Annual Rydell Car & Bike Show Next Time: 9/21/2025 11:00 AM" at bounding box center [608, 192] width 1168 height 188
click at [379, 194] on div "19th Annual Rydell Car & Bike Show Next Time: 9/21/2025 11:00 AM" at bounding box center [608, 192] width 1168 height 188
